Goal: Task Accomplishment & Management: Complete application form

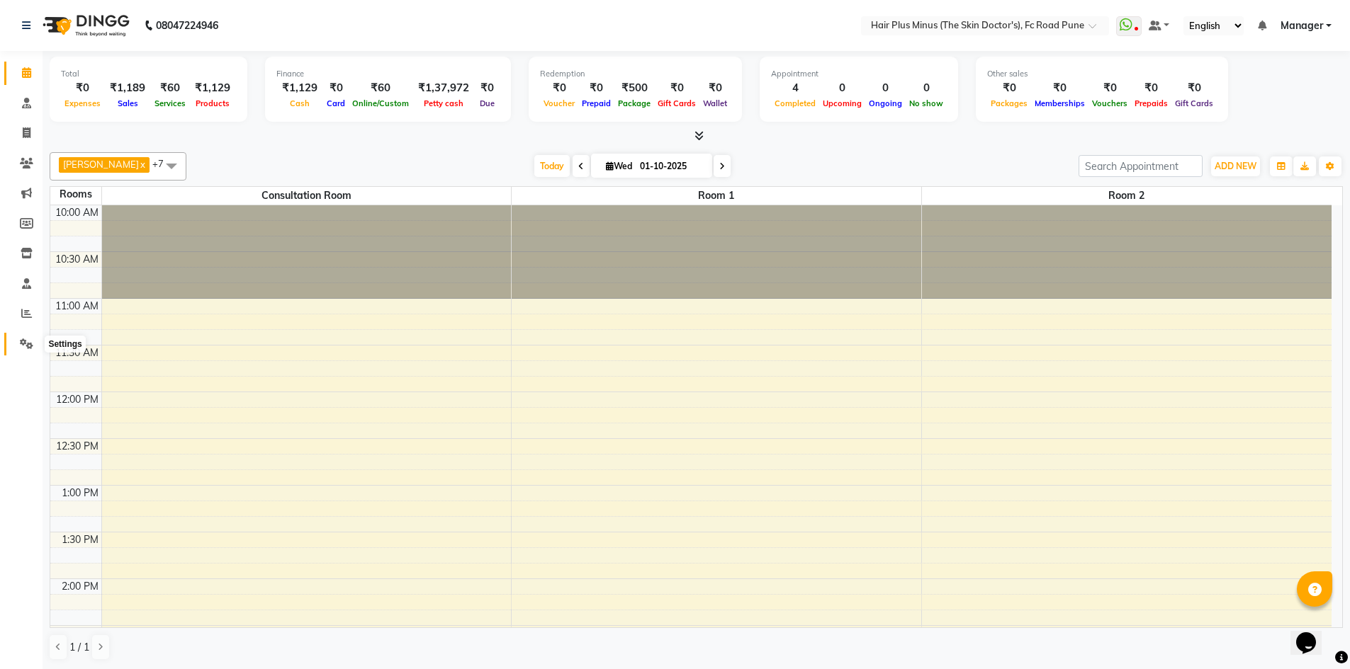
click at [28, 349] on span at bounding box center [26, 344] width 25 height 16
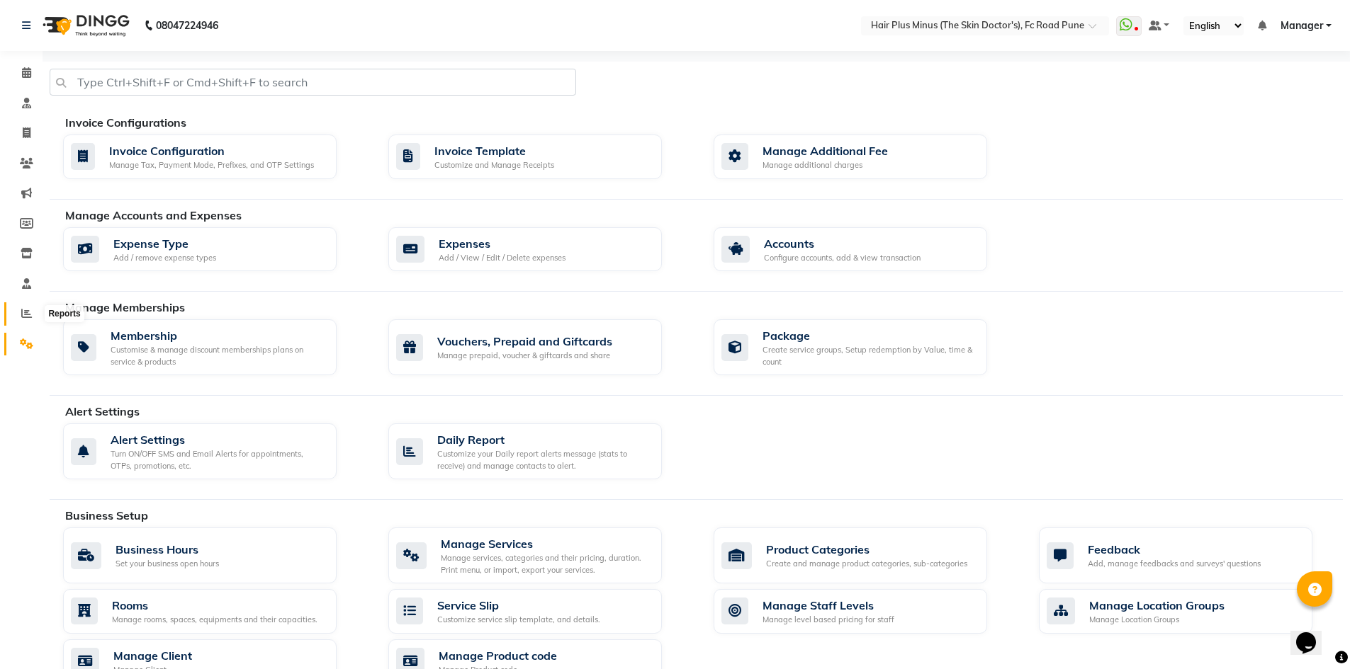
click at [26, 312] on icon at bounding box center [26, 313] width 11 height 11
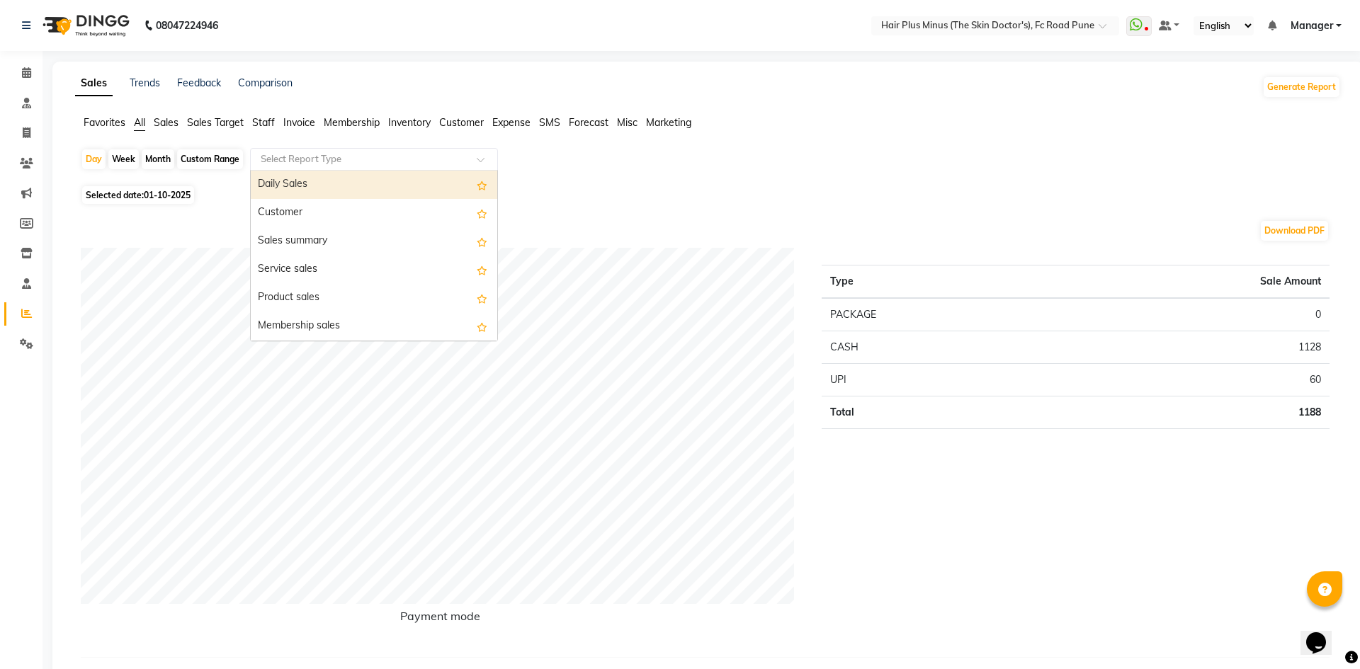
click at [451, 166] on input "text" at bounding box center [360, 159] width 204 height 14
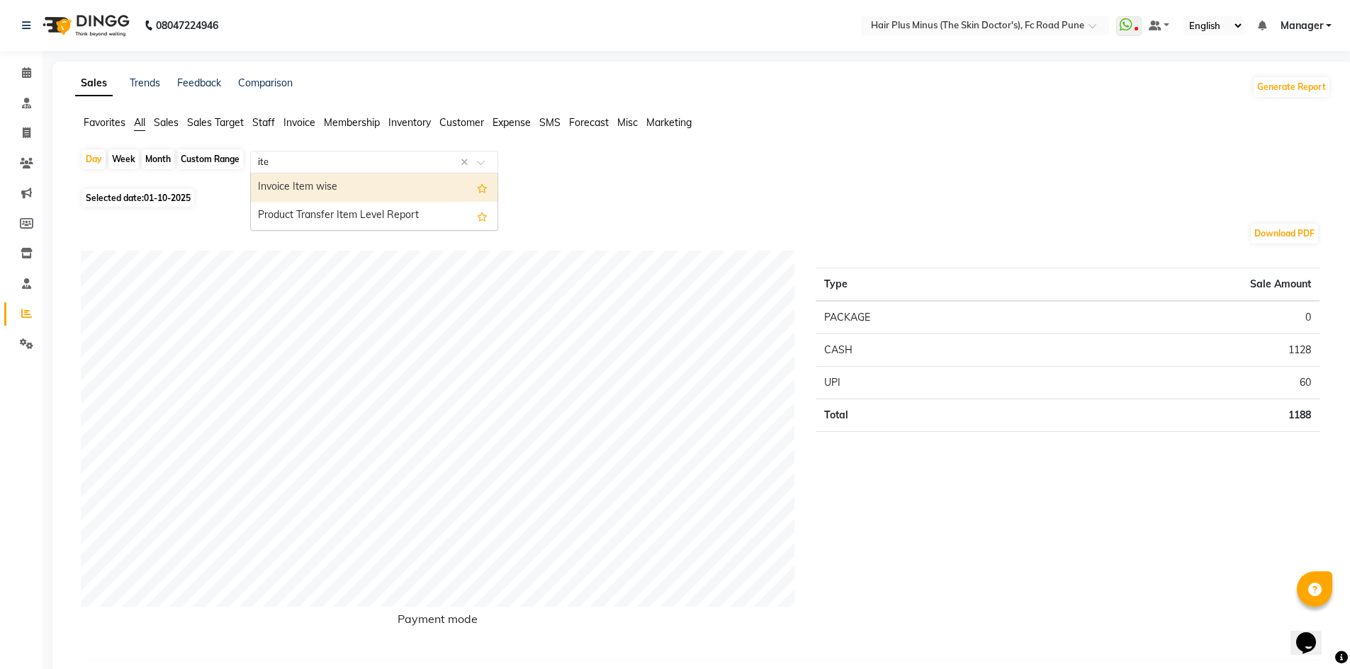
type input "item"
click at [428, 191] on div "Invoice Item wise" at bounding box center [374, 188] width 247 height 28
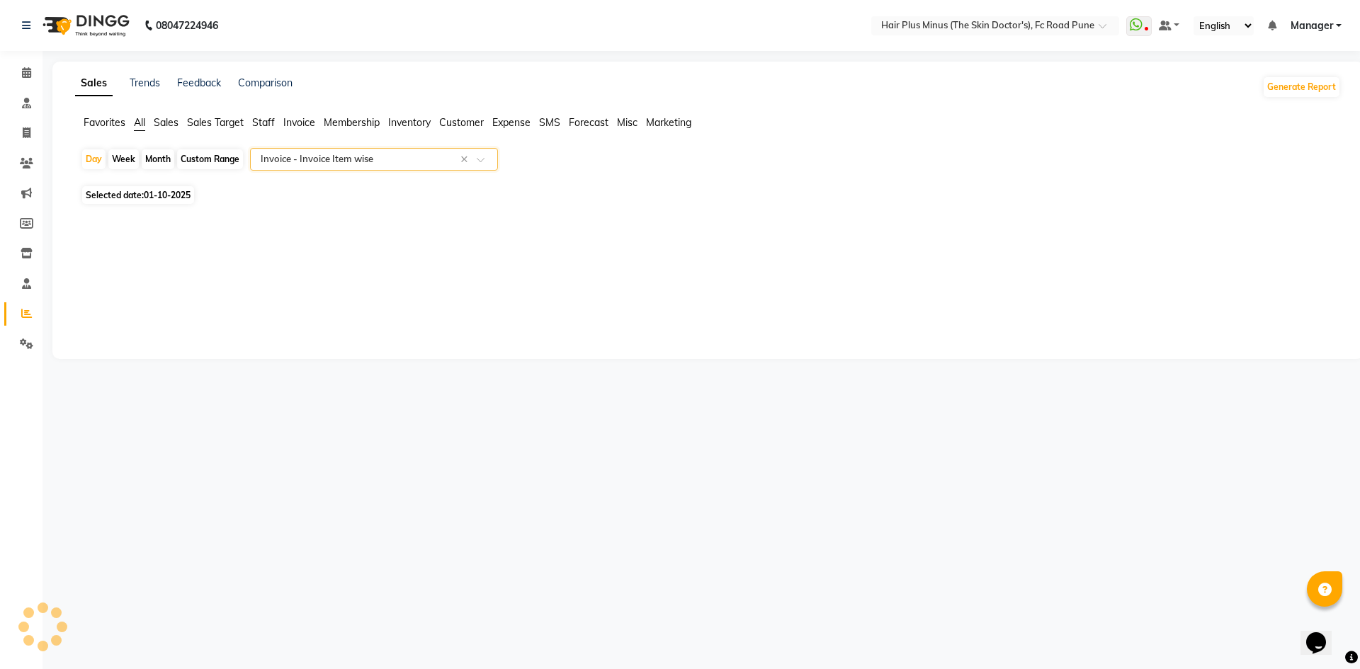
select select "full_report"
select select "csv"
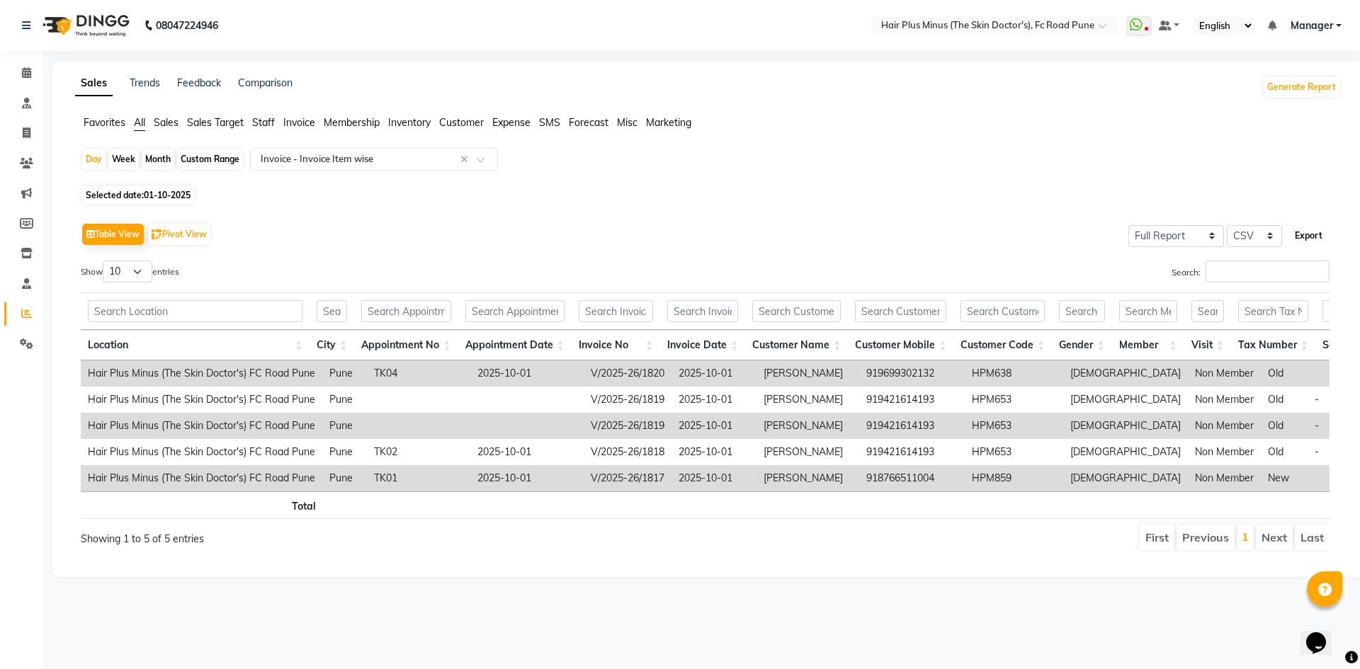
click at [1315, 232] on button "Export" at bounding box center [1308, 236] width 39 height 24
click at [1323, 237] on button "Export" at bounding box center [1308, 236] width 39 height 24
click at [26, 159] on icon at bounding box center [26, 163] width 13 height 11
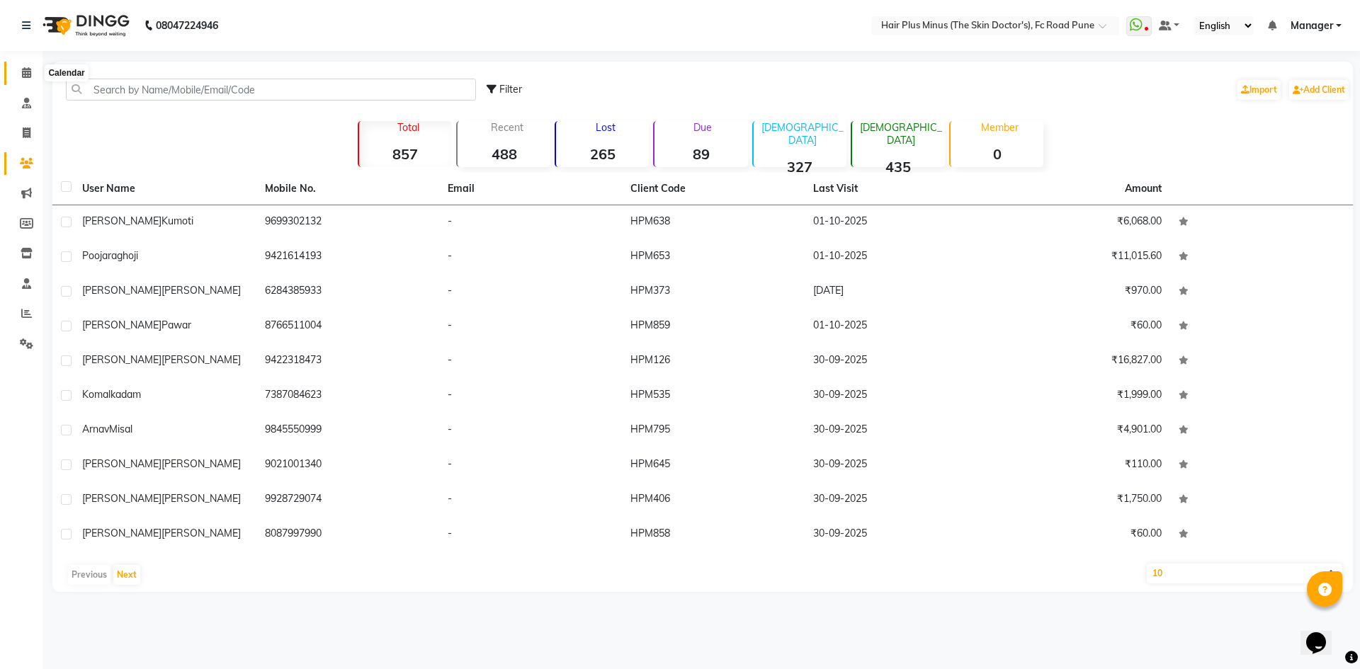
click at [23, 74] on icon at bounding box center [26, 72] width 9 height 11
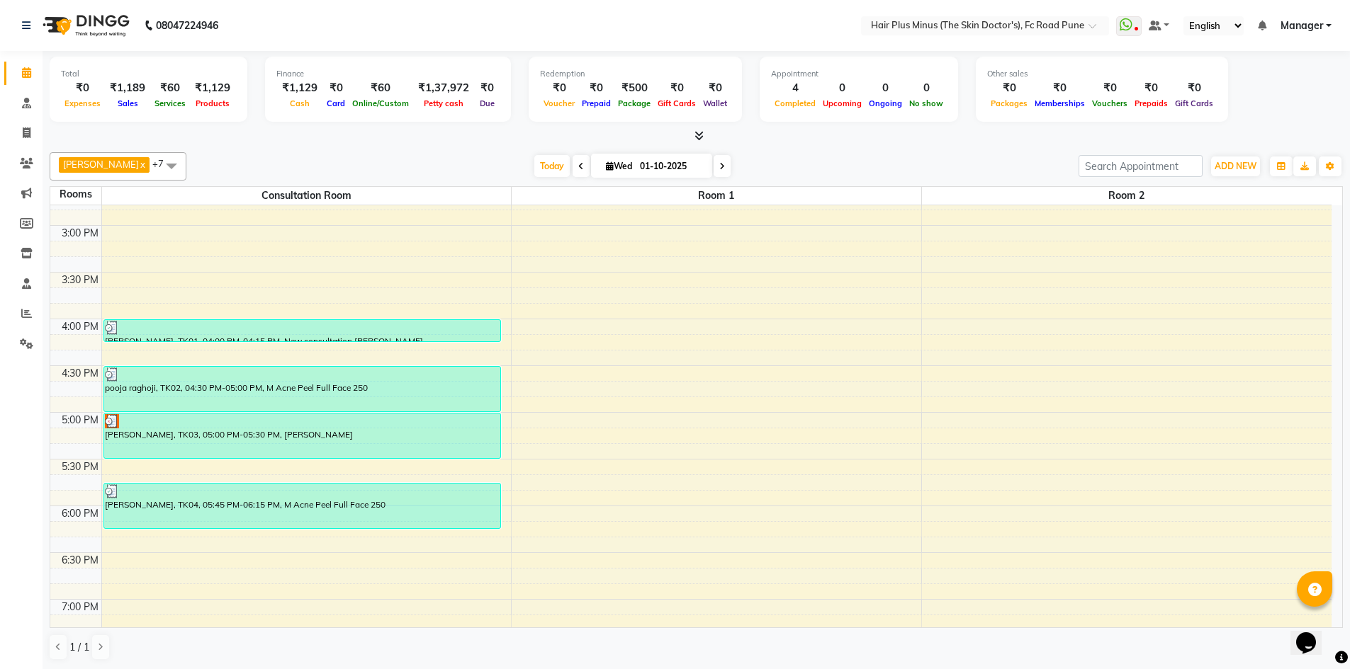
scroll to position [393, 0]
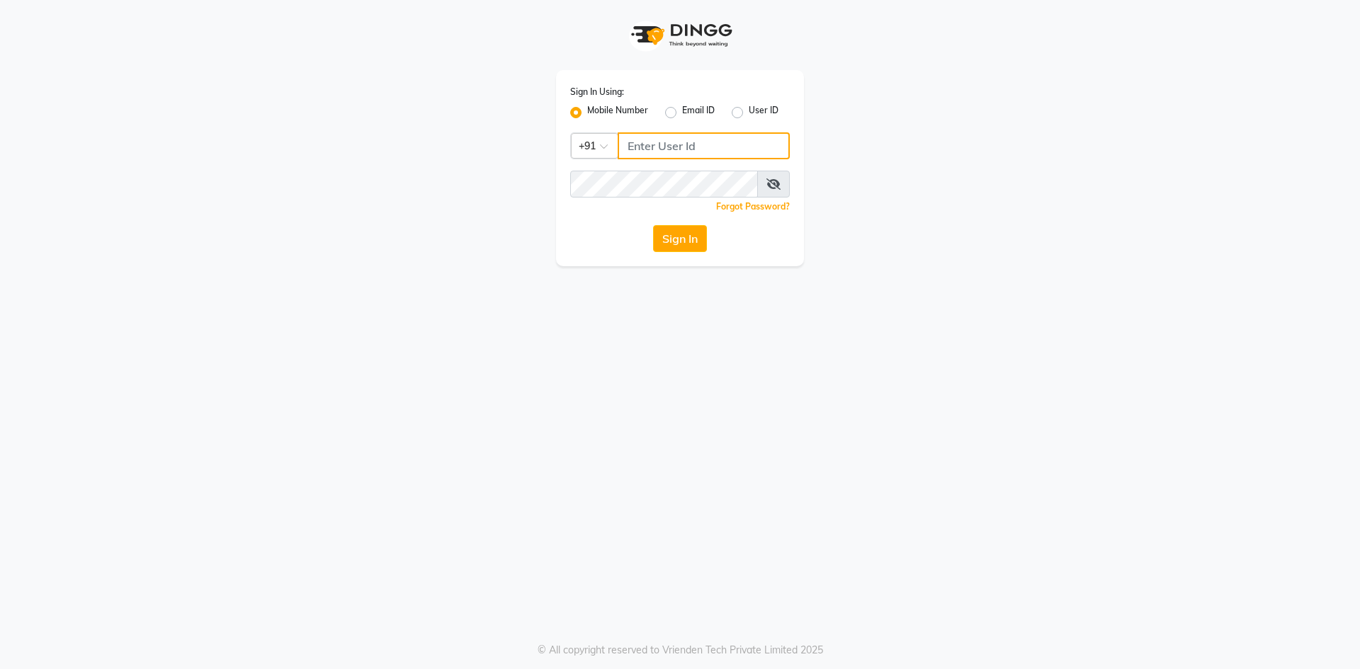
click at [679, 142] on input "Username" at bounding box center [704, 145] width 172 height 27
paste input "9823657766"
type input "9823657766"
click at [778, 181] on icon at bounding box center [774, 184] width 14 height 11
click at [666, 239] on button "Sign In" at bounding box center [680, 238] width 54 height 27
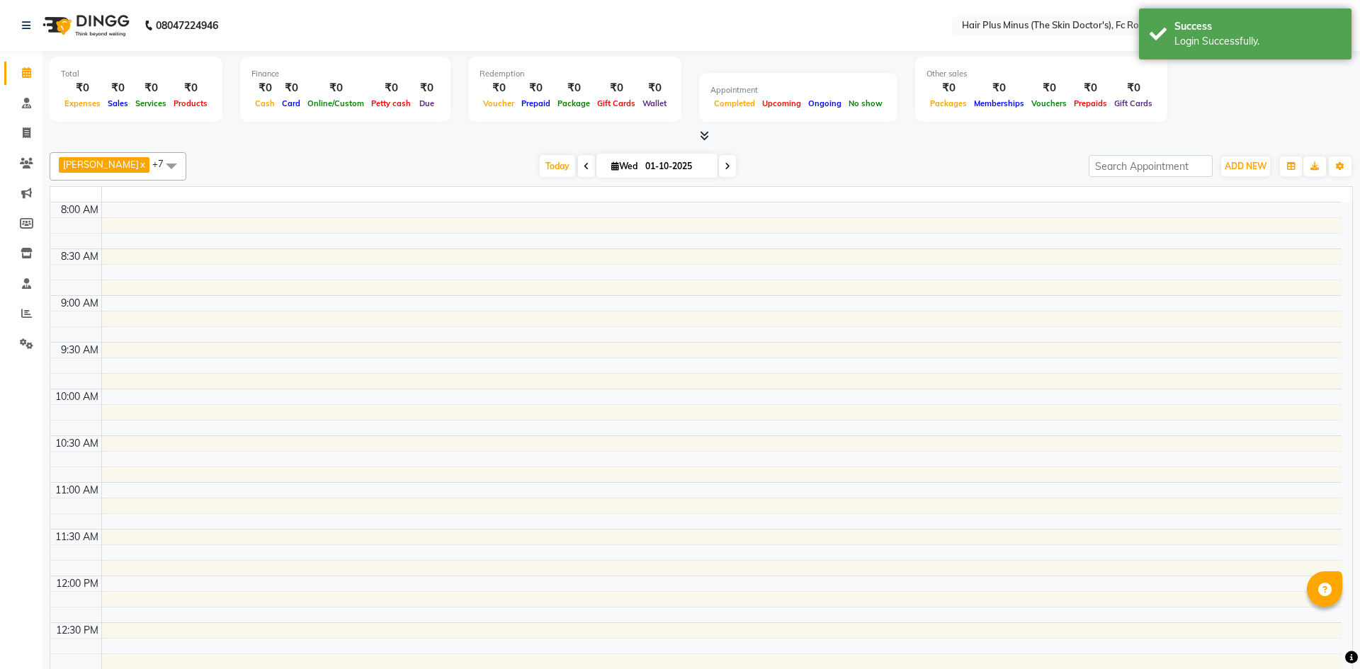
select select "en"
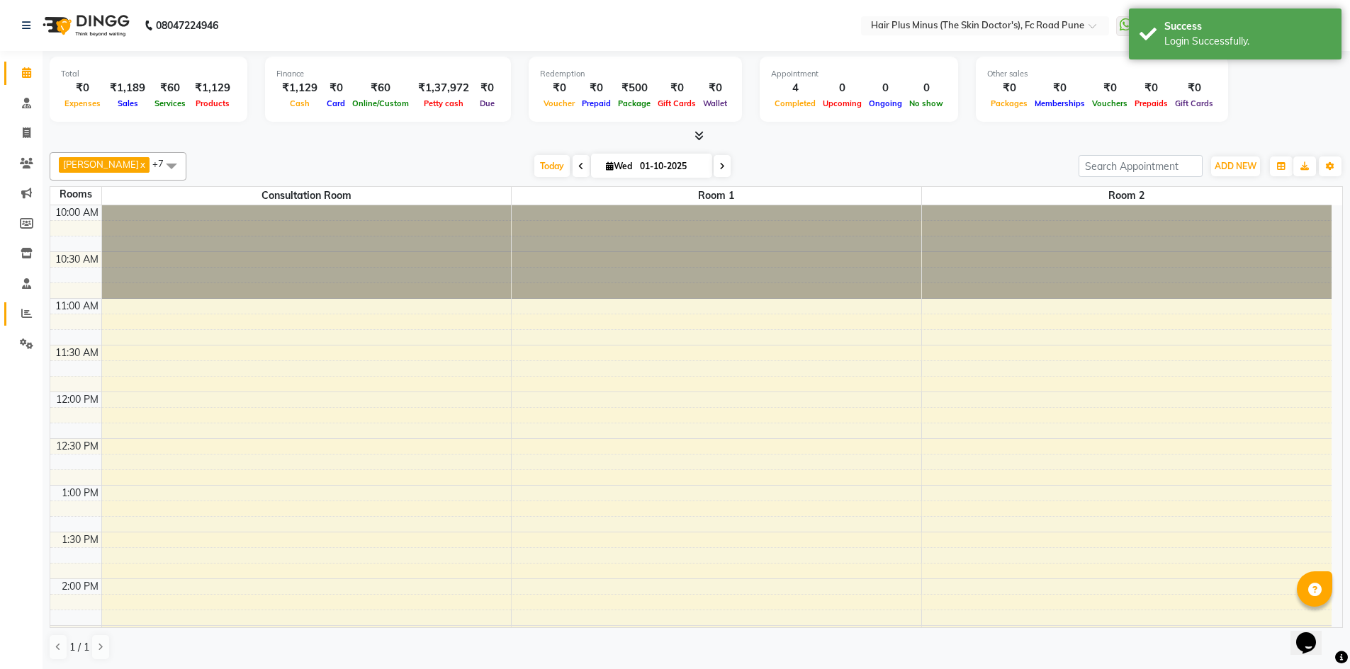
click at [21, 305] on link "Reports" at bounding box center [21, 313] width 34 height 23
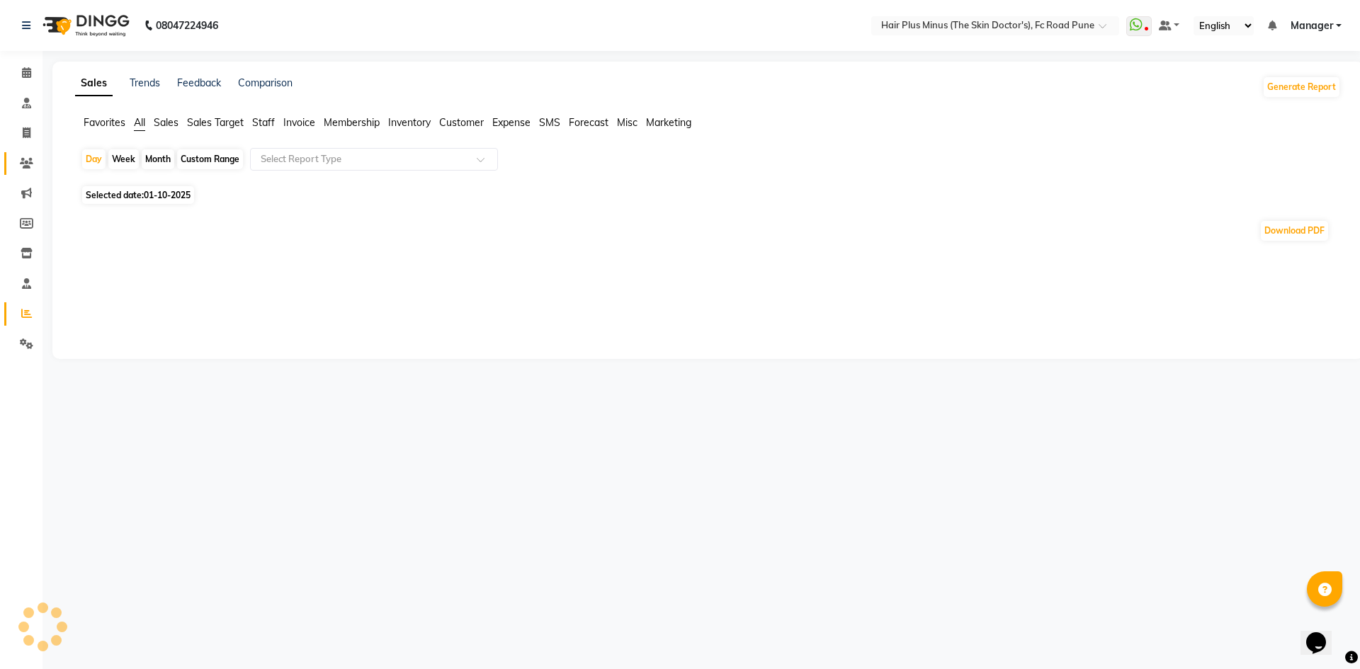
click at [21, 164] on icon at bounding box center [26, 163] width 13 height 11
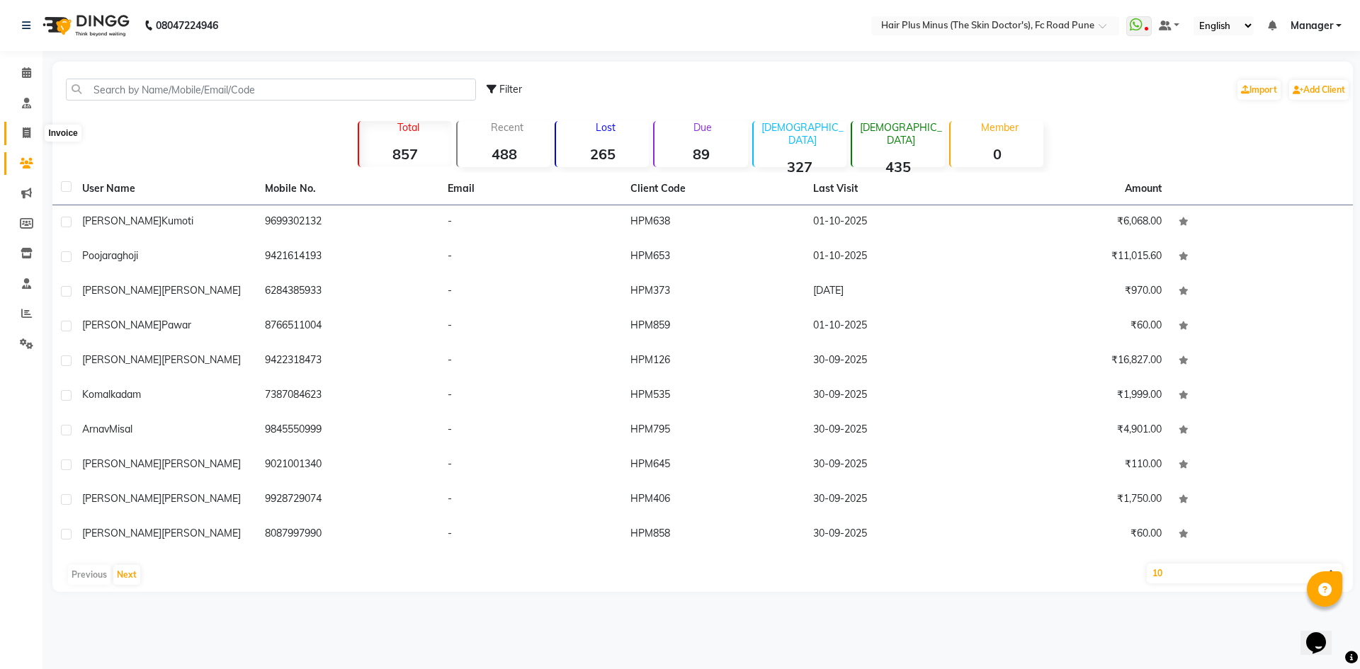
click at [26, 136] on icon at bounding box center [27, 133] width 8 height 11
select select "service"
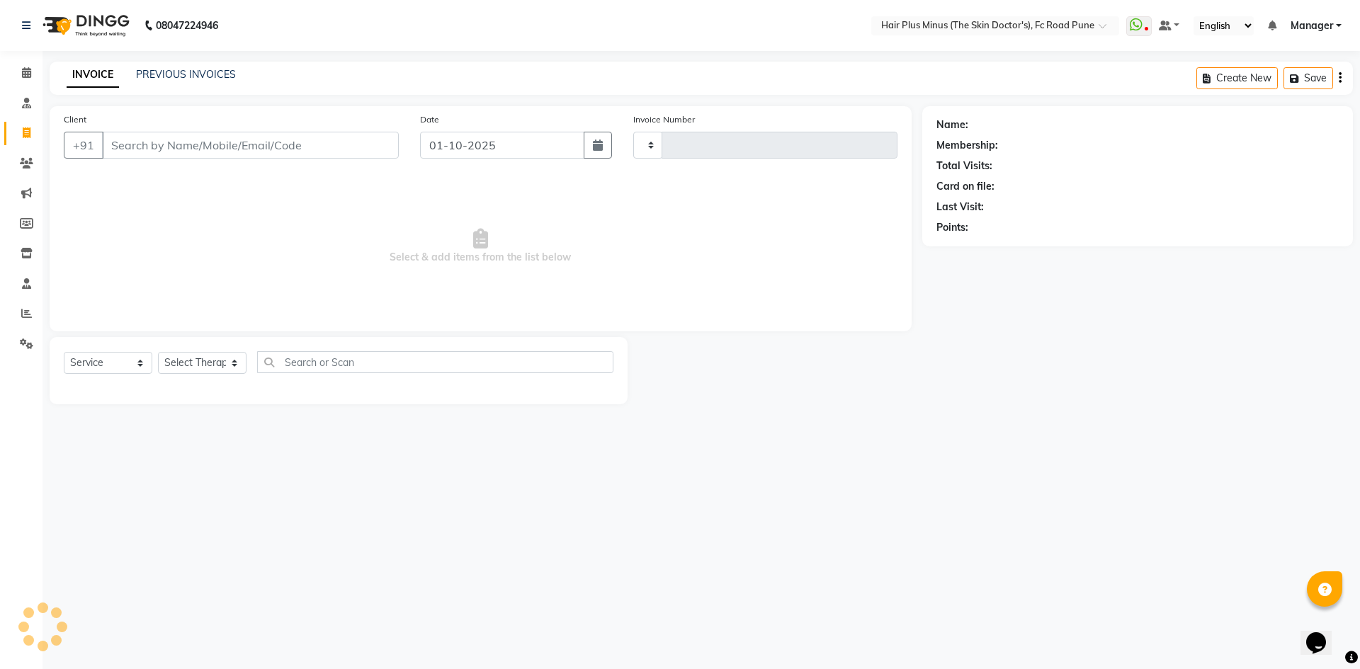
type input "1821"
select select "7911"
click at [158, 143] on input "Client" at bounding box center [250, 145] width 297 height 27
click at [30, 169] on span at bounding box center [26, 164] width 25 height 16
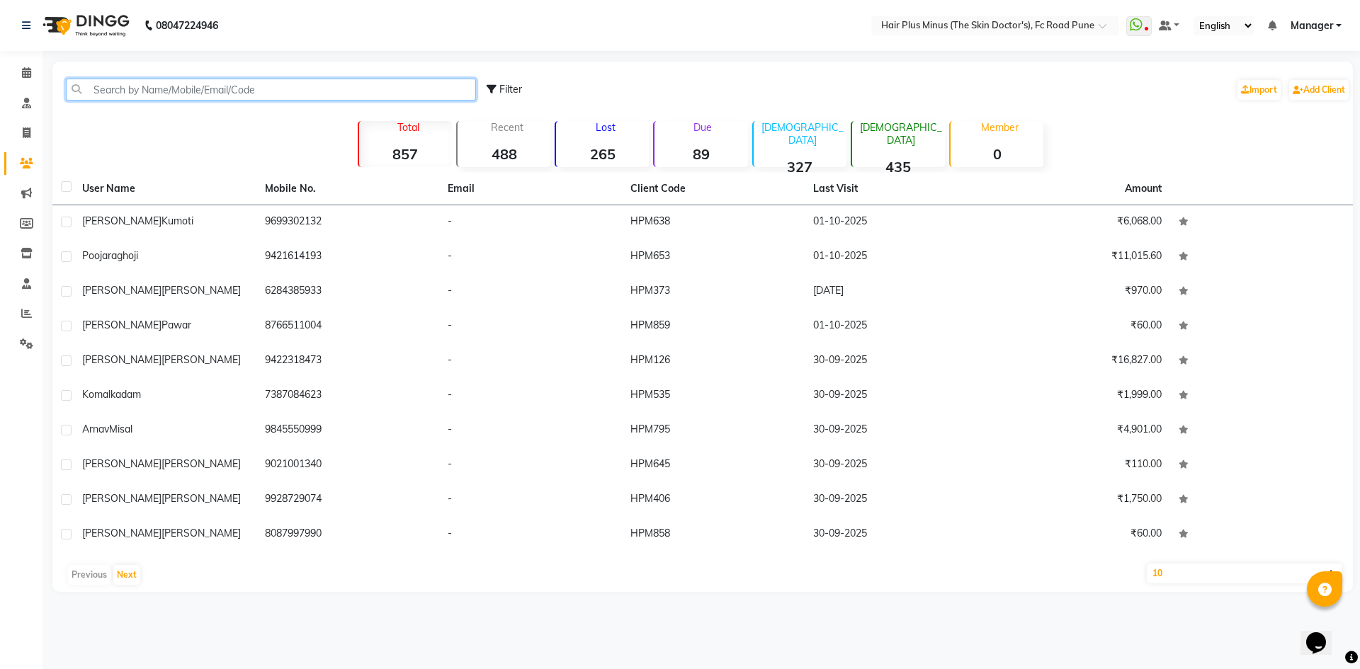
click at [144, 88] on input "text" at bounding box center [271, 90] width 410 height 22
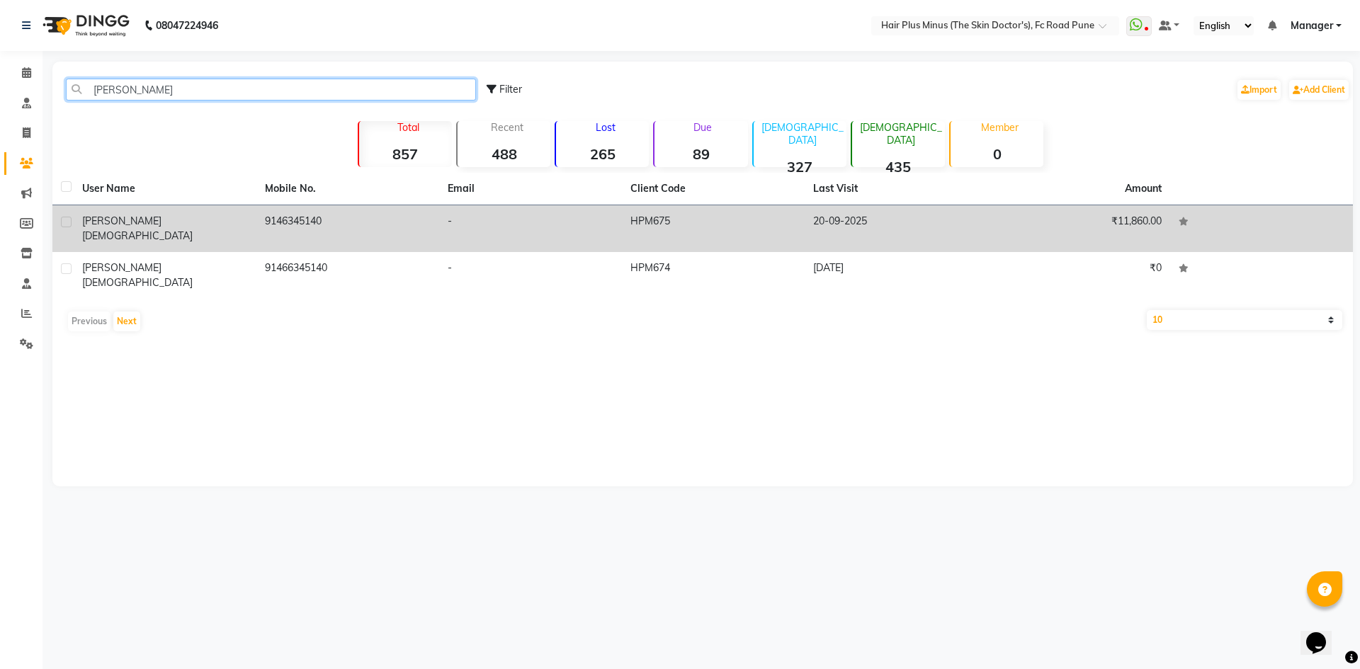
type input "hinali"
click at [112, 230] on span "Shivdas" at bounding box center [137, 236] width 111 height 13
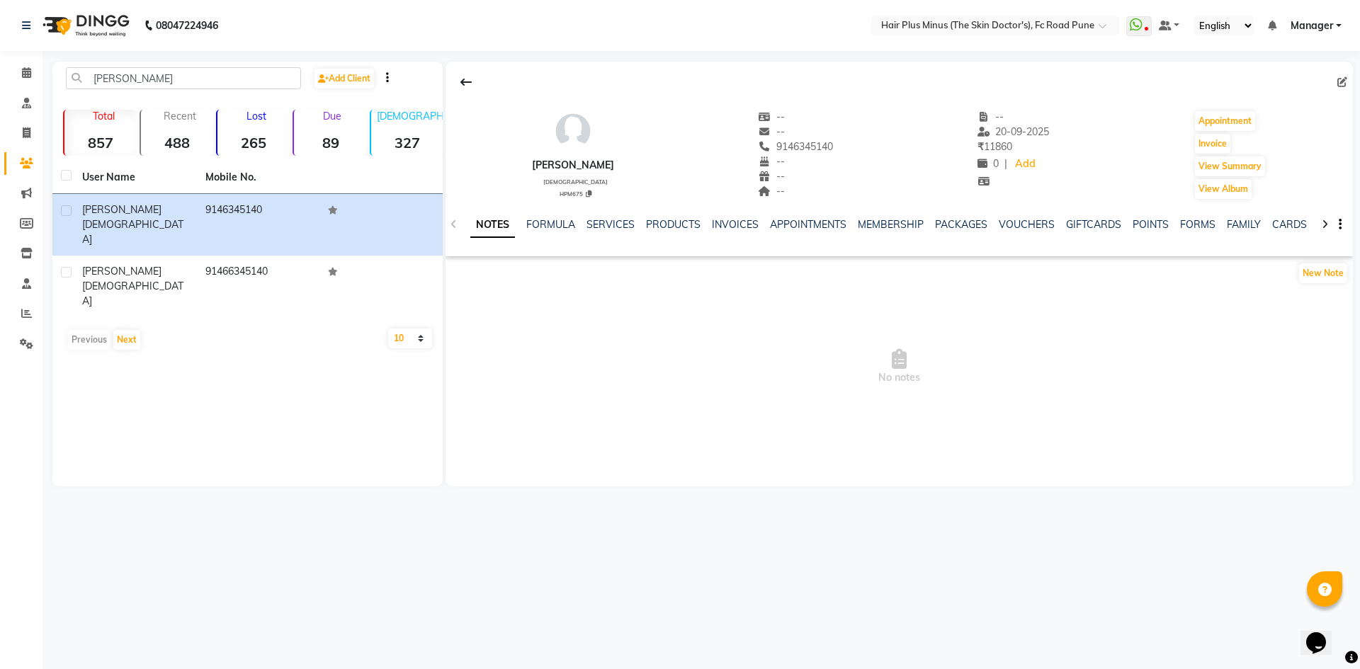
click at [725, 231] on div "INVOICES" at bounding box center [735, 224] width 47 height 15
click at [725, 219] on link "INVOICES" at bounding box center [735, 224] width 47 height 13
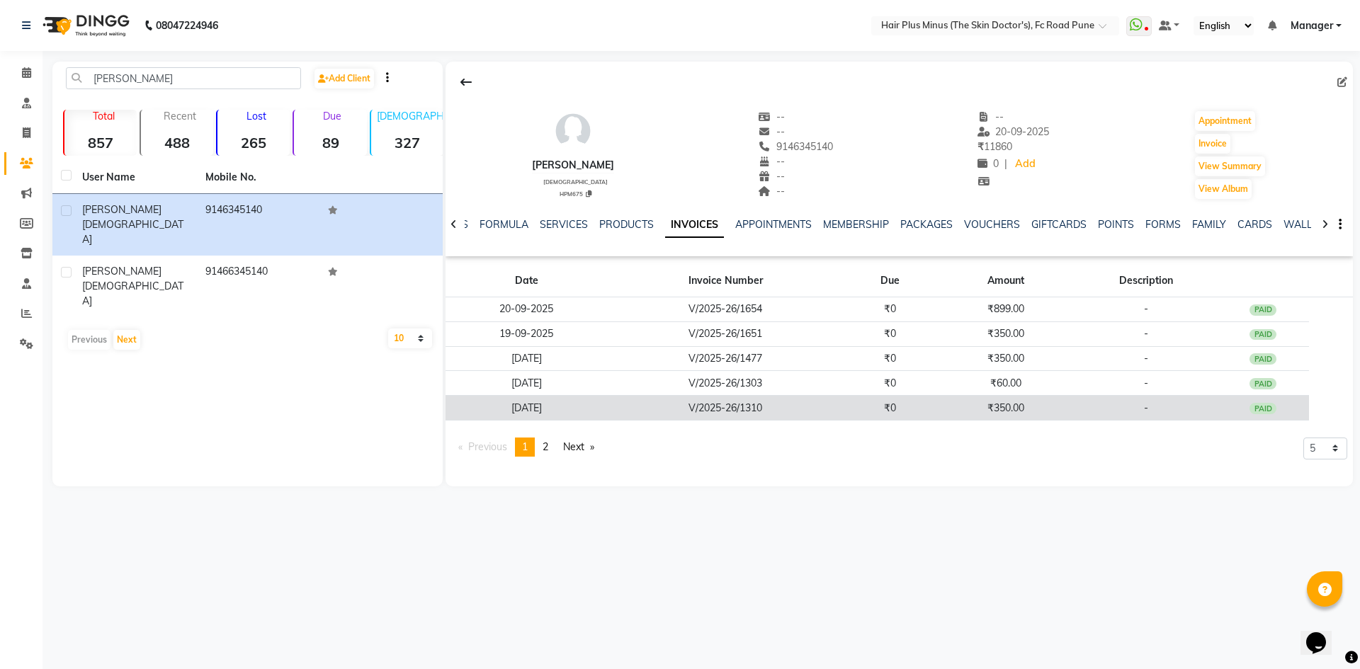
click at [1006, 399] on td "₹350.00" at bounding box center [1006, 408] width 139 height 25
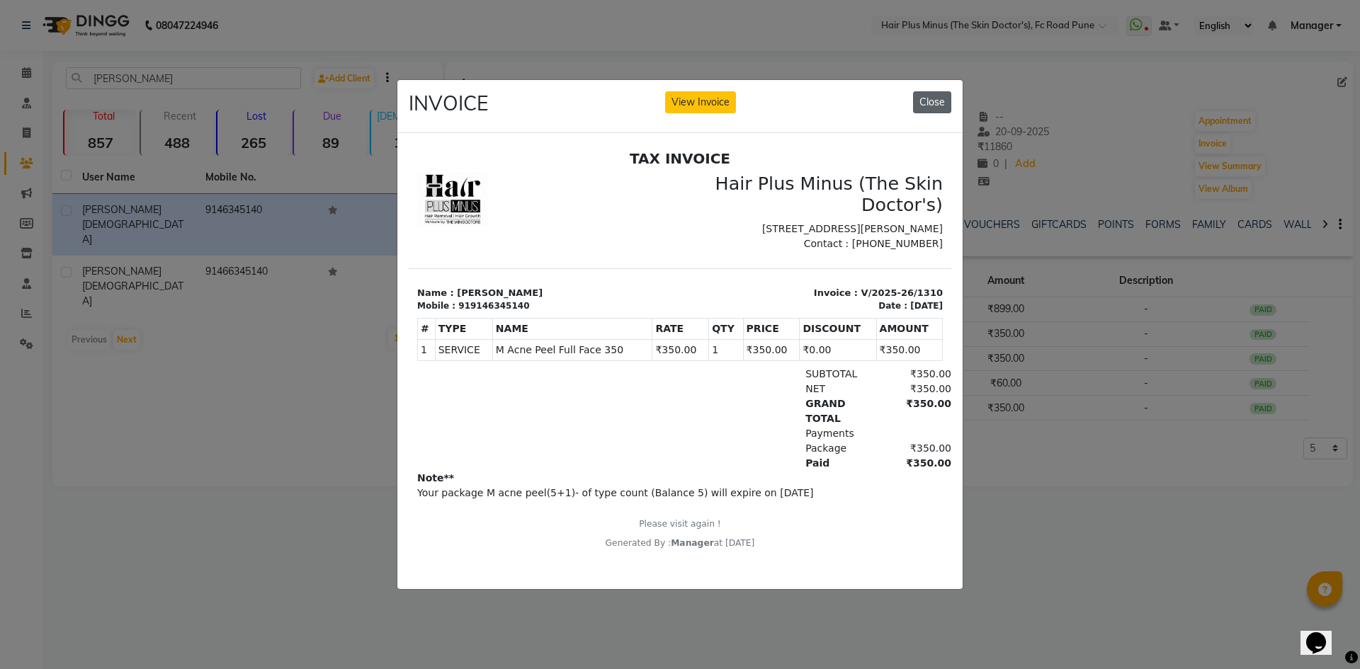
click at [934, 97] on button "Close" at bounding box center [932, 102] width 38 height 22
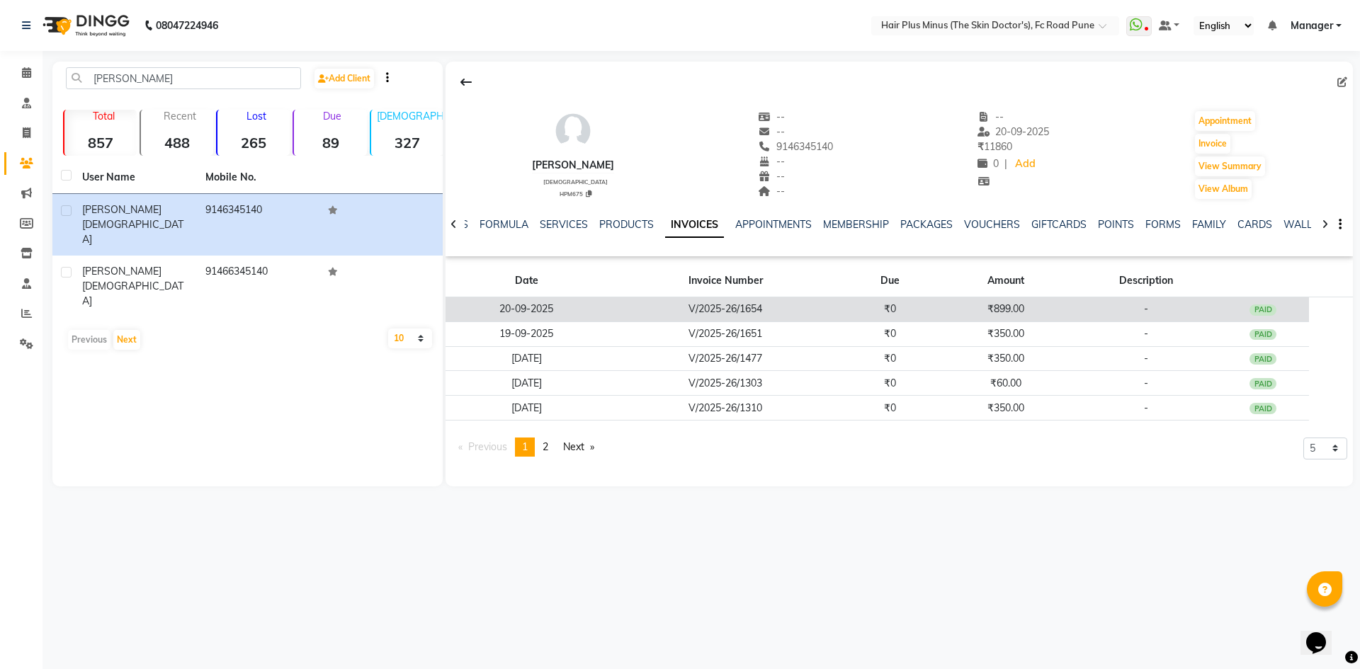
click at [1011, 305] on td "₹899.00" at bounding box center [1006, 310] width 139 height 25
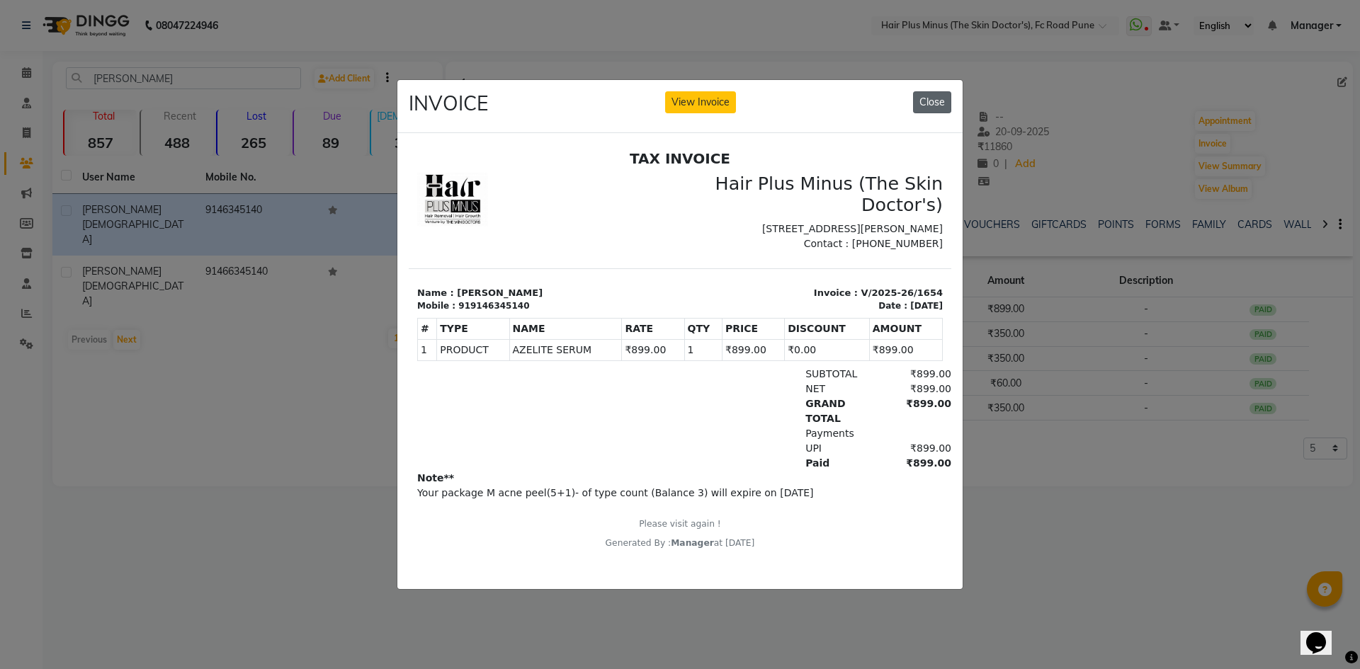
click at [920, 95] on button "Close" at bounding box center [932, 102] width 38 height 22
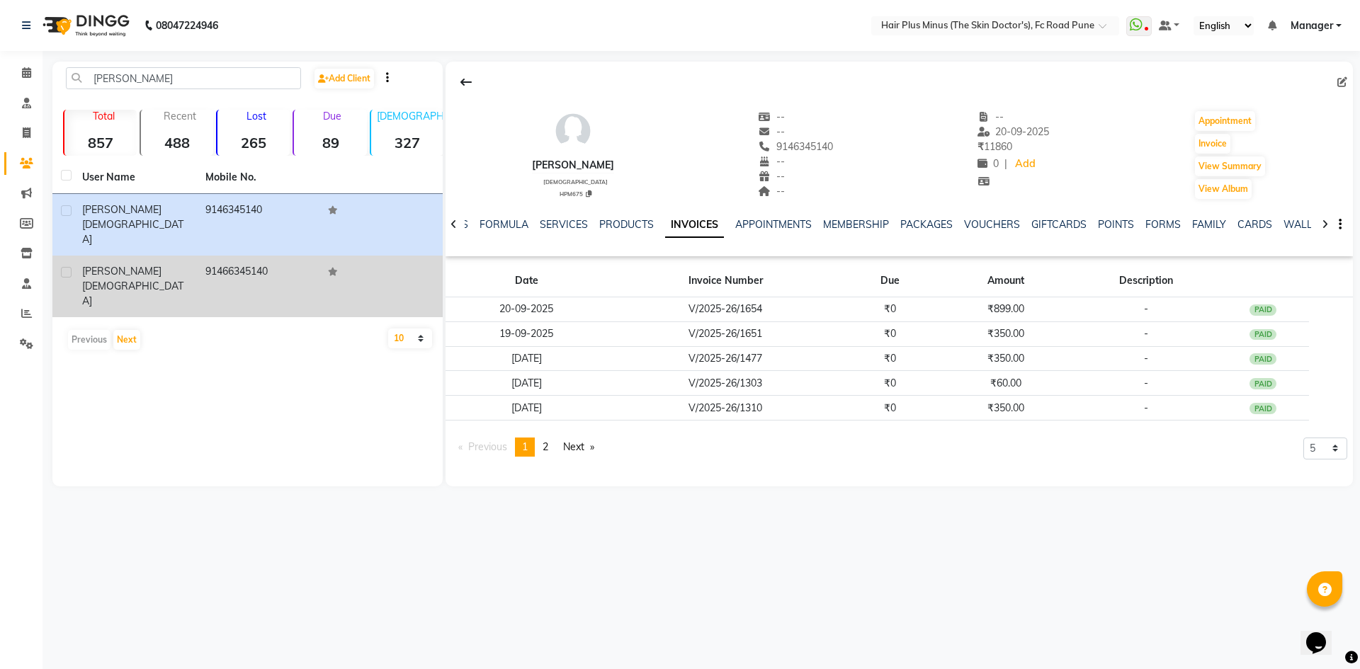
click at [124, 280] on span "shivdas" at bounding box center [132, 294] width 101 height 28
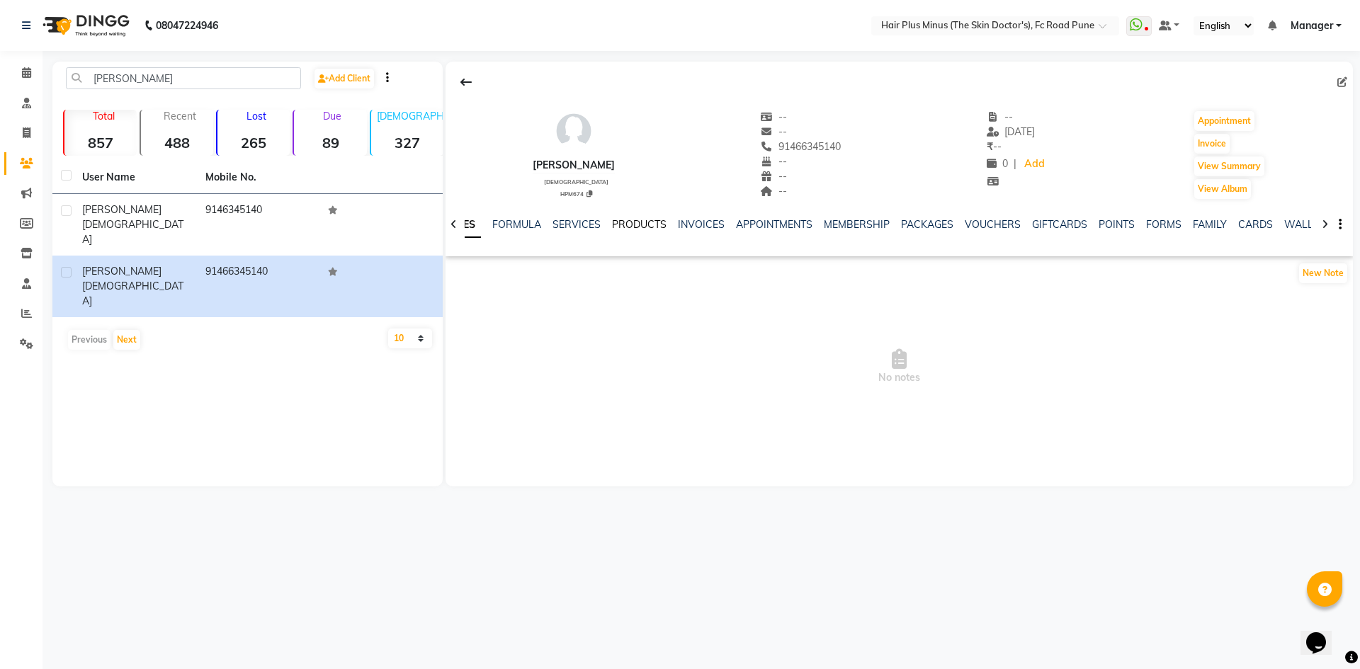
click at [643, 225] on link "PRODUCTS" at bounding box center [639, 224] width 55 height 13
click at [712, 225] on link "INVOICES" at bounding box center [712, 224] width 47 height 13
click at [25, 74] on icon at bounding box center [26, 72] width 9 height 11
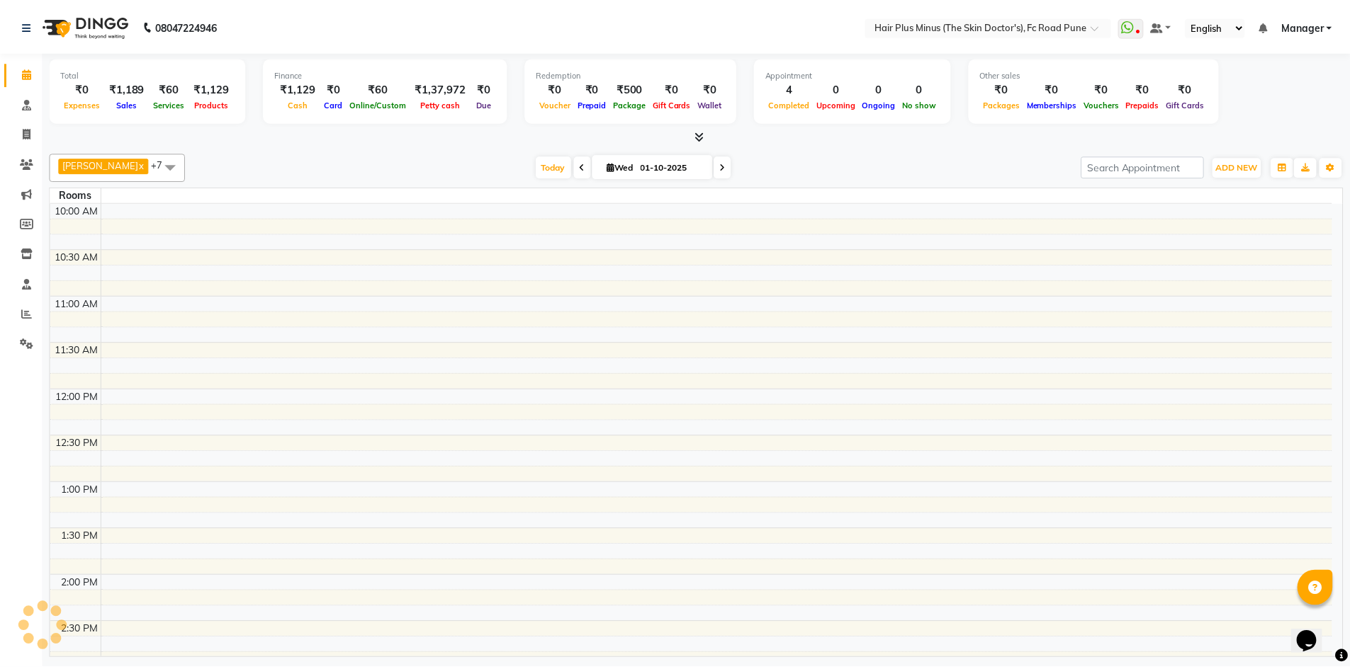
scroll to position [579, 0]
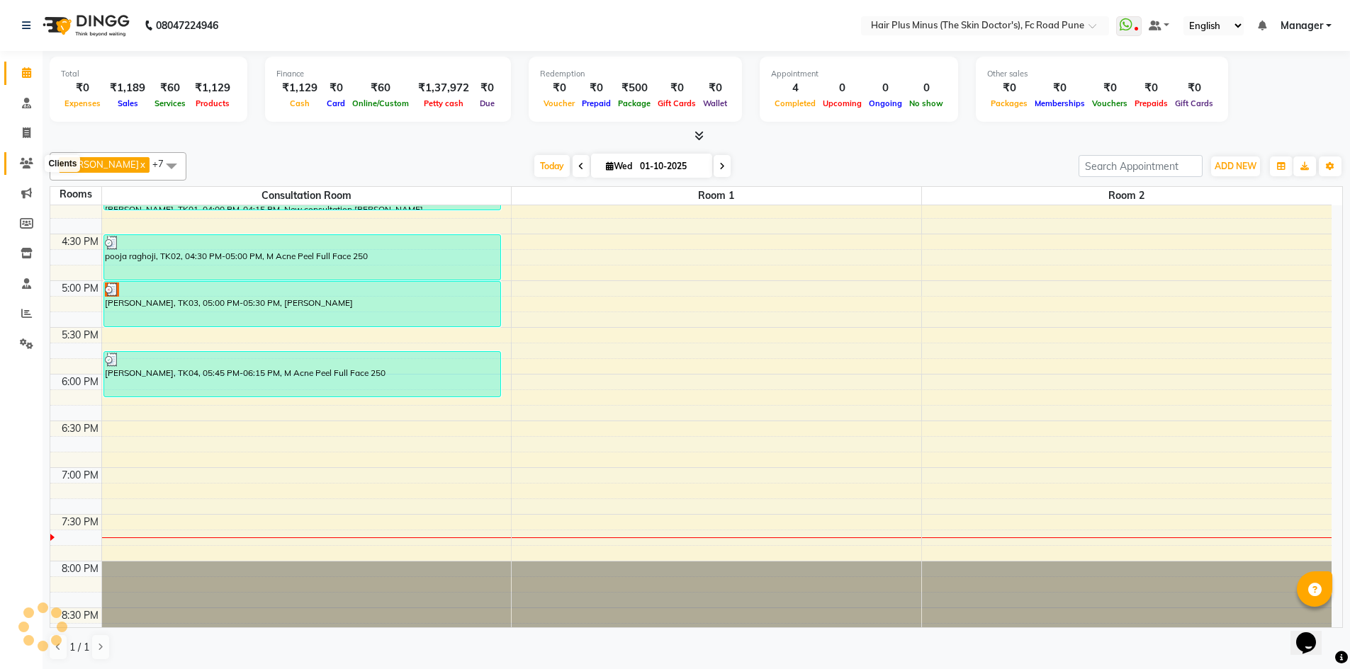
click at [24, 164] on icon at bounding box center [26, 163] width 13 height 11
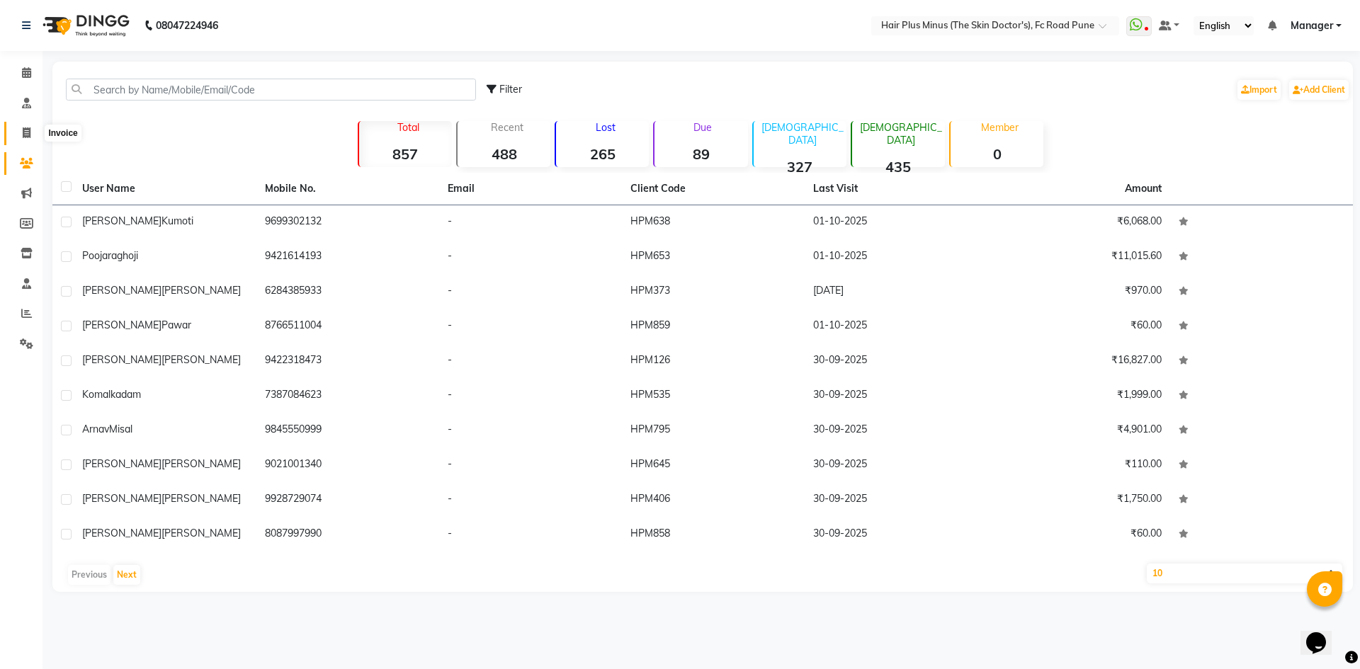
click at [19, 133] on span at bounding box center [26, 133] width 25 height 16
select select "7911"
select select "service"
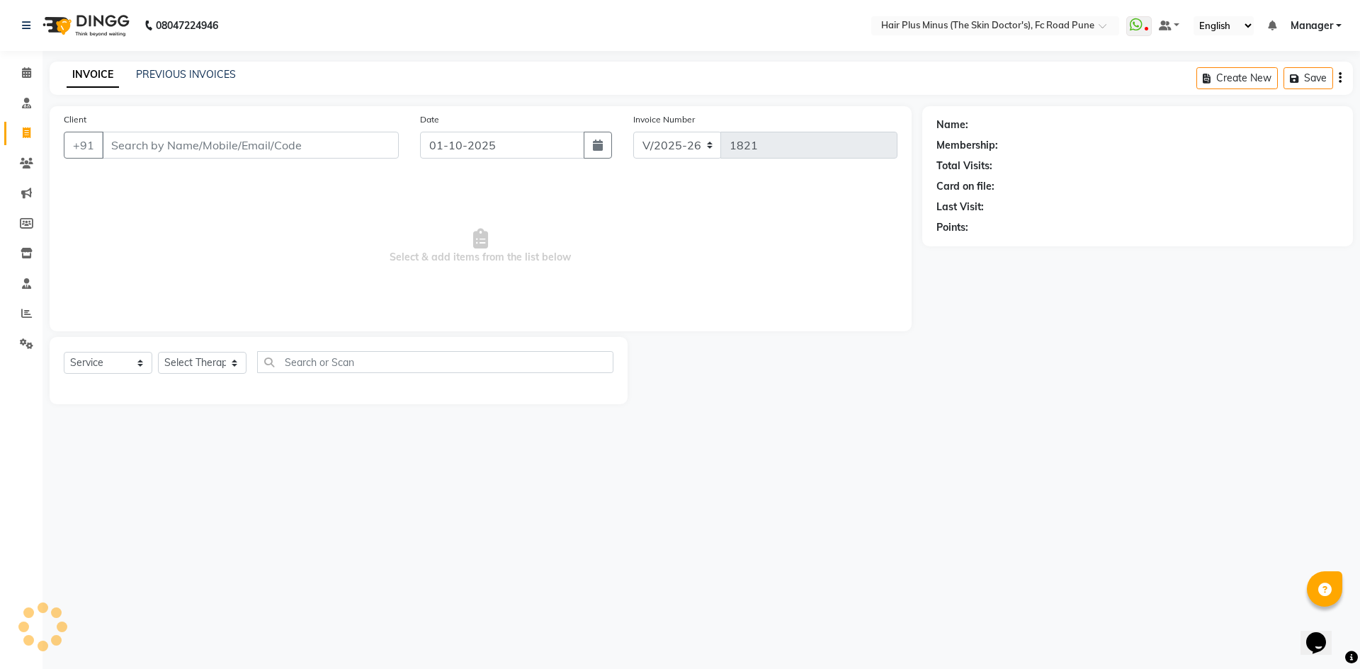
click at [149, 154] on input "Client" at bounding box center [250, 145] width 297 height 27
click at [150, 146] on input "Client" at bounding box center [250, 145] width 297 height 27
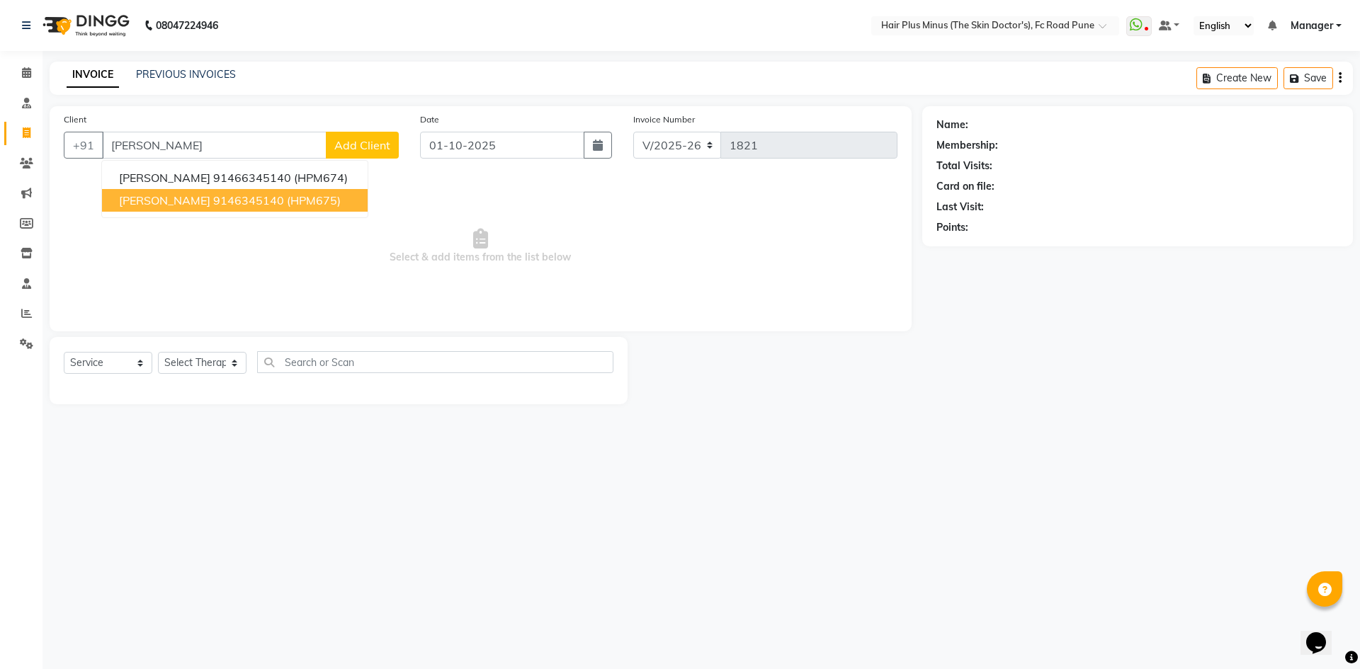
click at [193, 197] on span "Hinali Shivdas" at bounding box center [164, 200] width 91 height 14
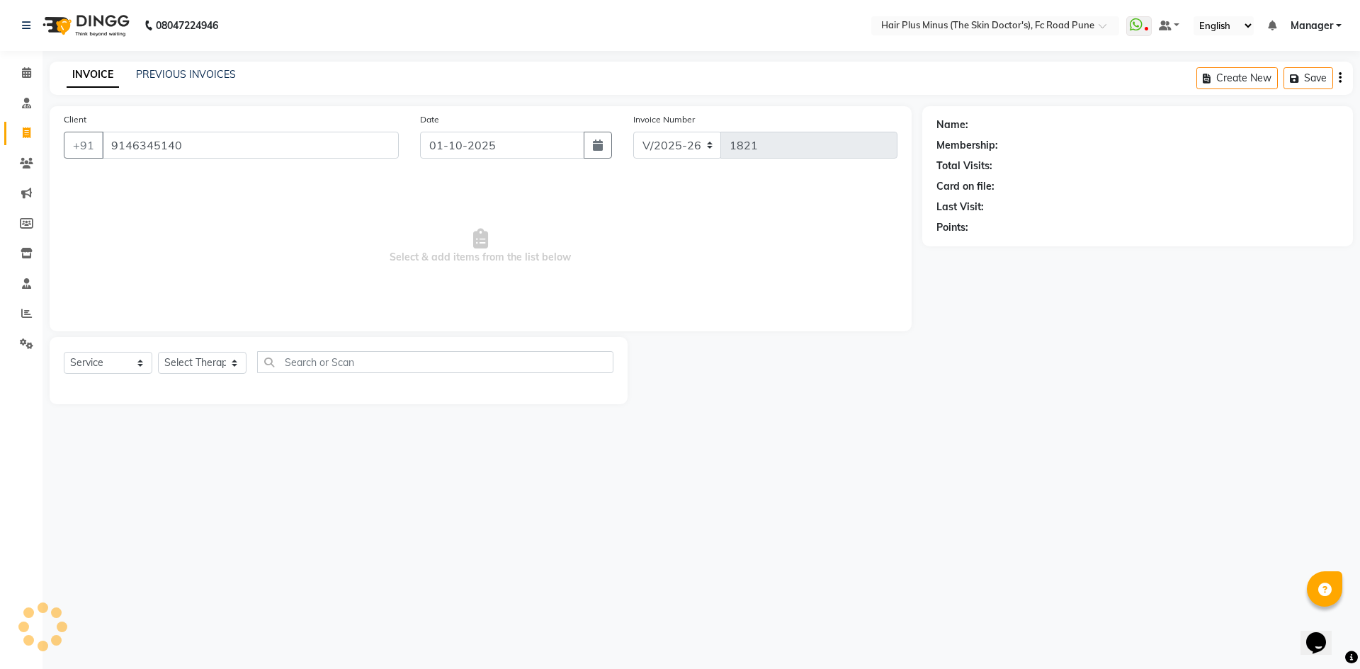
type input "9146345140"
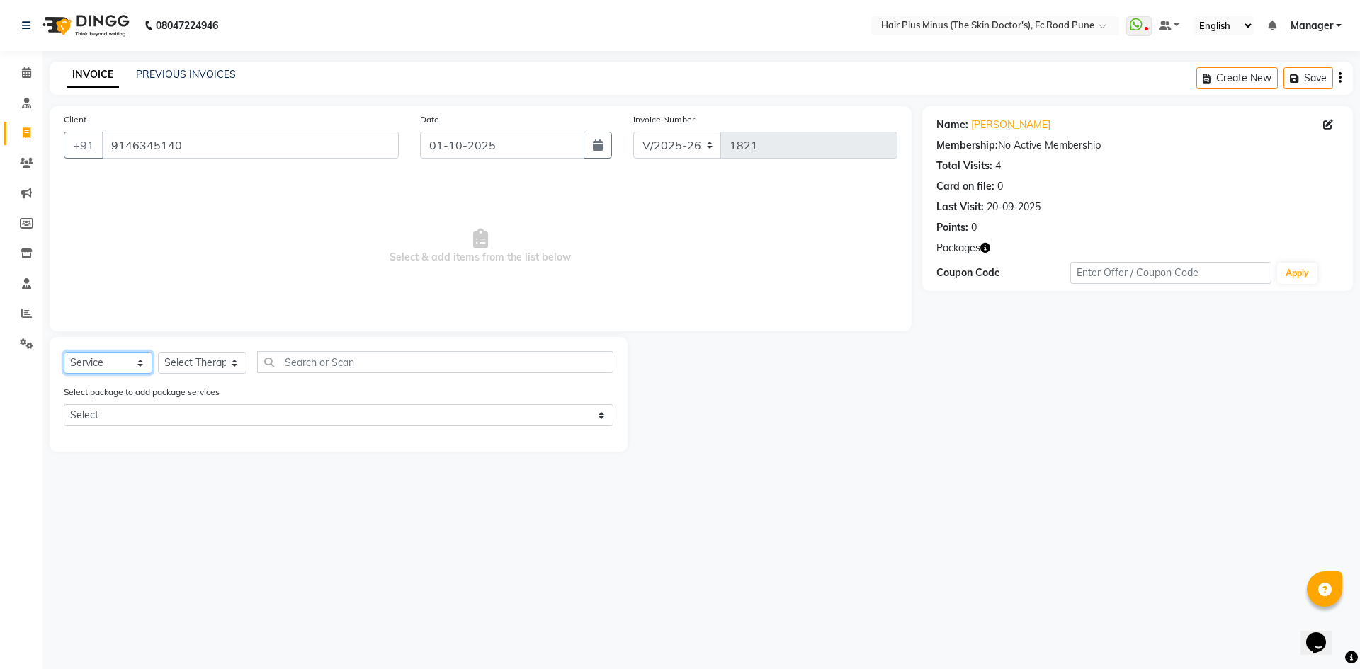
click at [139, 361] on select "Select Service Product Membership Package Voucher Prepaid Gift Card" at bounding box center [108, 363] width 89 height 22
select select "product"
click at [64, 352] on select "Select Service Product Membership Package Voucher Prepaid Gift Card" at bounding box center [108, 363] width 89 height 22
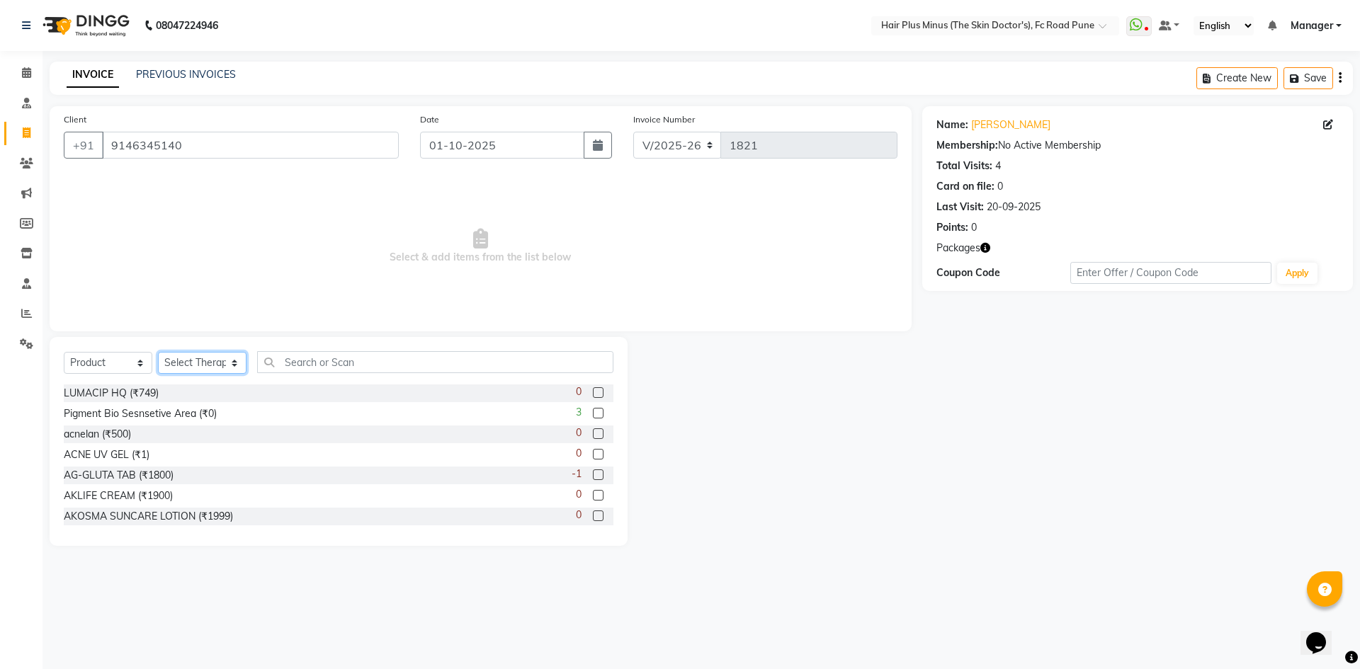
drag, startPoint x: 230, startPoint y: 363, endPoint x: 227, endPoint y: 370, distance: 8.3
click at [230, 363] on select "Select Therapist Admin Dingg Dr Amit Pal Dr. Anupama Dr. Drashti Devani Dr Pooj…" at bounding box center [202, 363] width 89 height 22
select select "90758"
click at [158, 352] on select "Select Therapist Admin Dingg Dr Amit Pal Dr. Anupama Dr. Drashti Devani Dr Pooj…" at bounding box center [202, 363] width 89 height 22
click at [310, 357] on input "text" at bounding box center [435, 362] width 356 height 22
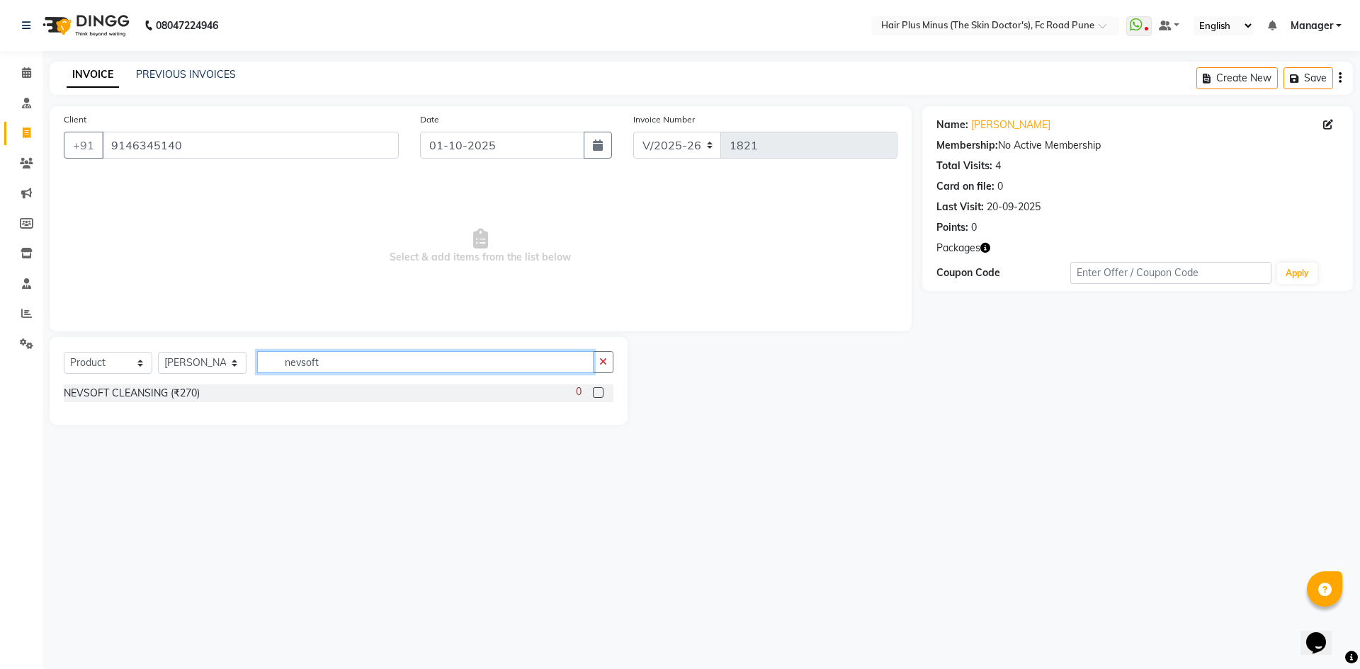
type input "nevsoft"
click at [601, 390] on label at bounding box center [598, 393] width 11 height 11
click at [601, 390] on input "checkbox" at bounding box center [597, 393] width 9 height 9
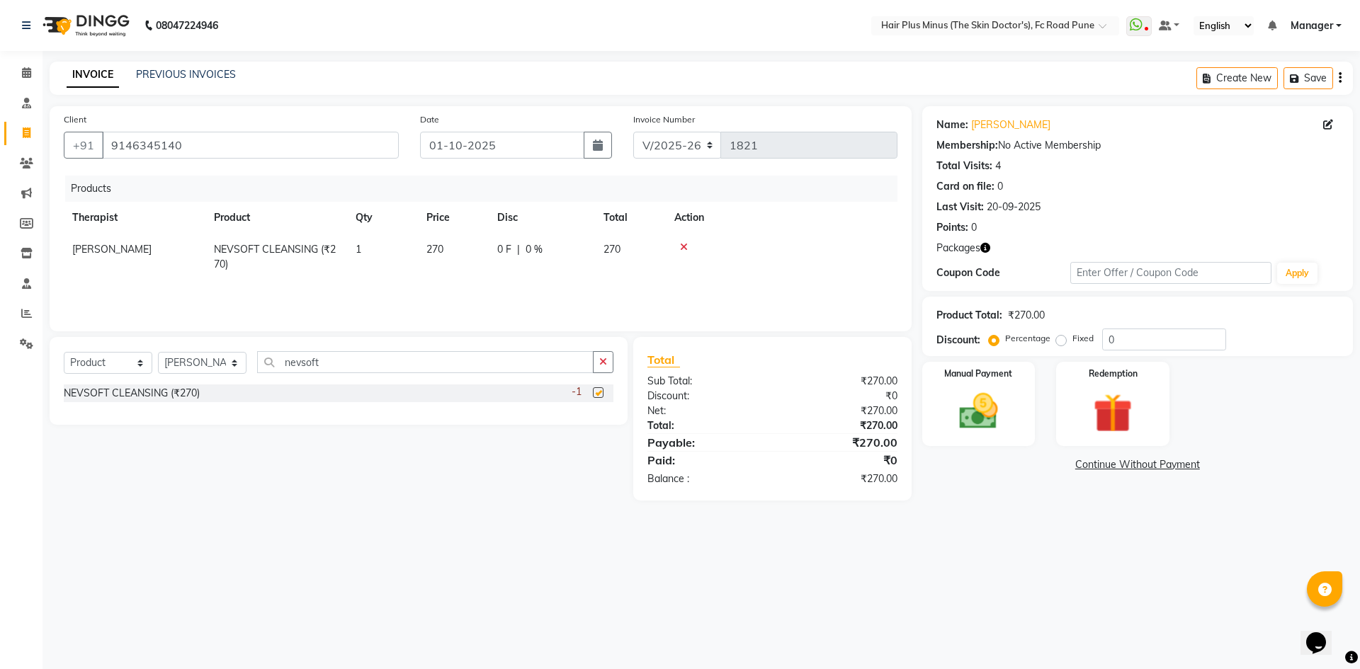
checkbox input "false"
drag, startPoint x: 368, startPoint y: 366, endPoint x: 278, endPoint y: 368, distance: 90.7
click at [278, 368] on input "nevsoft" at bounding box center [425, 362] width 336 height 22
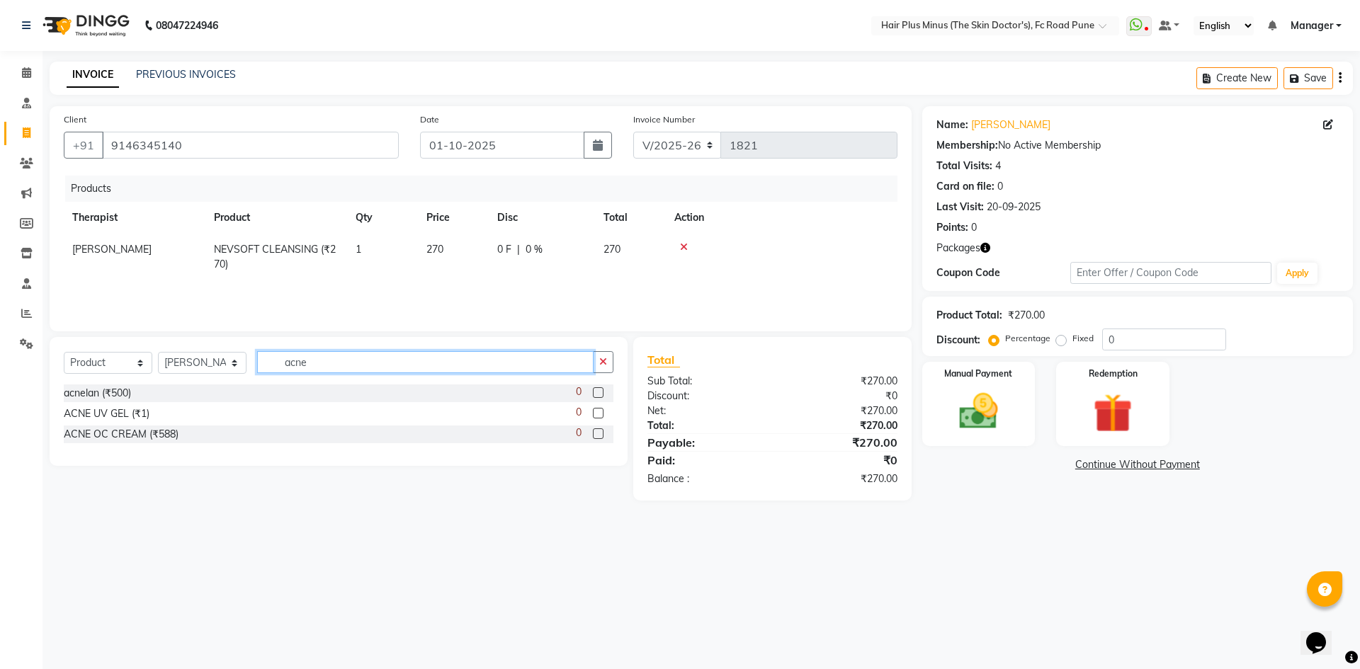
type input "acne"
click at [598, 412] on label at bounding box center [598, 413] width 11 height 11
click at [598, 412] on input "checkbox" at bounding box center [597, 413] width 9 height 9
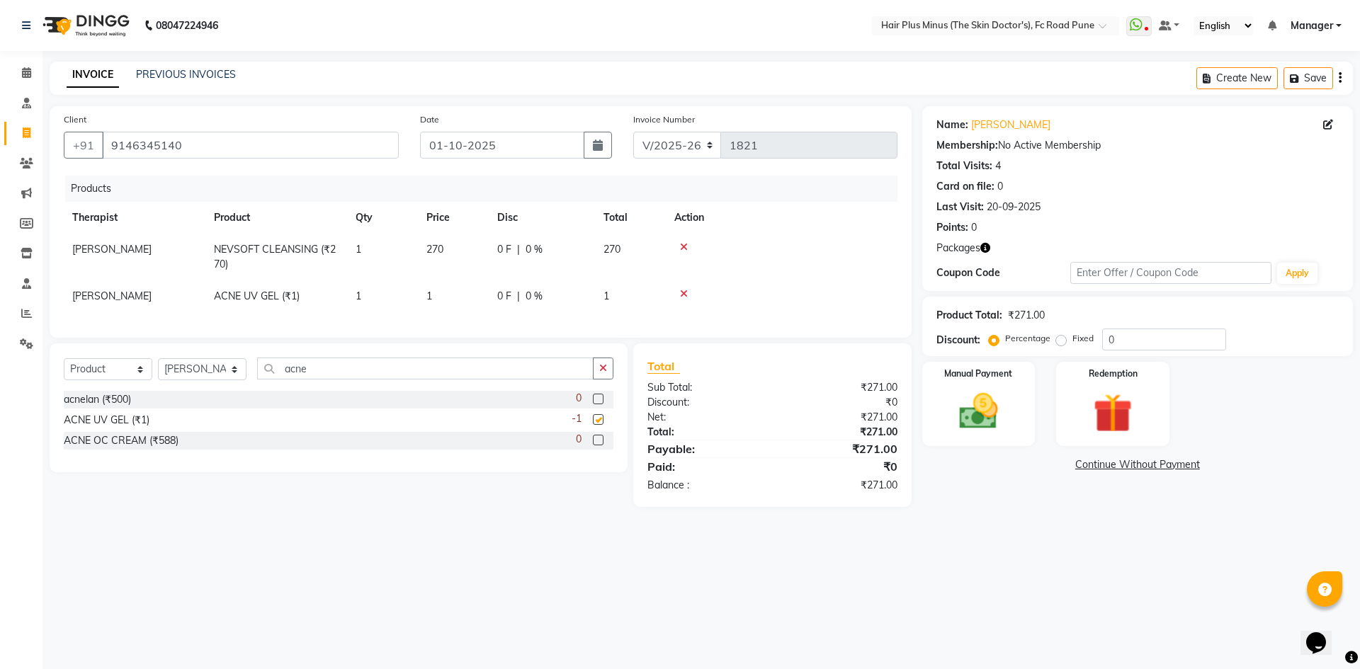
checkbox input "false"
click at [427, 292] on span "1" at bounding box center [429, 296] width 6 height 13
select select "90758"
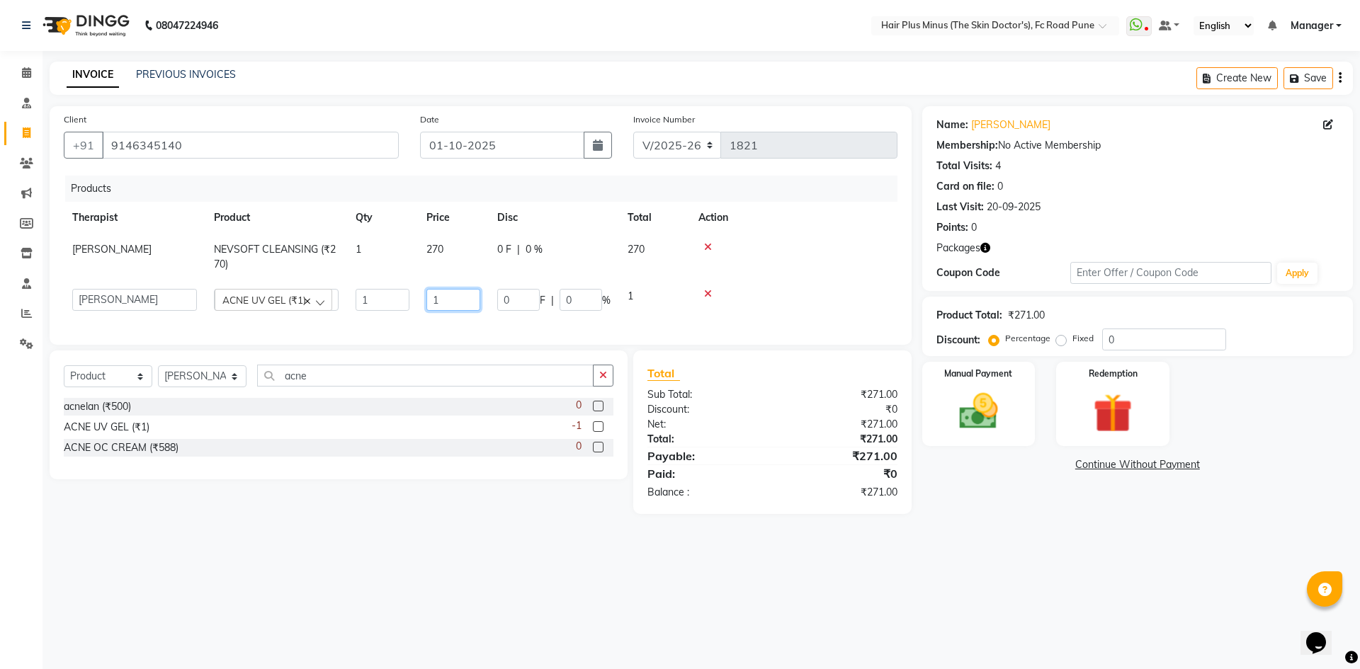
click at [427, 292] on input "1" at bounding box center [453, 300] width 54 height 22
type input "915"
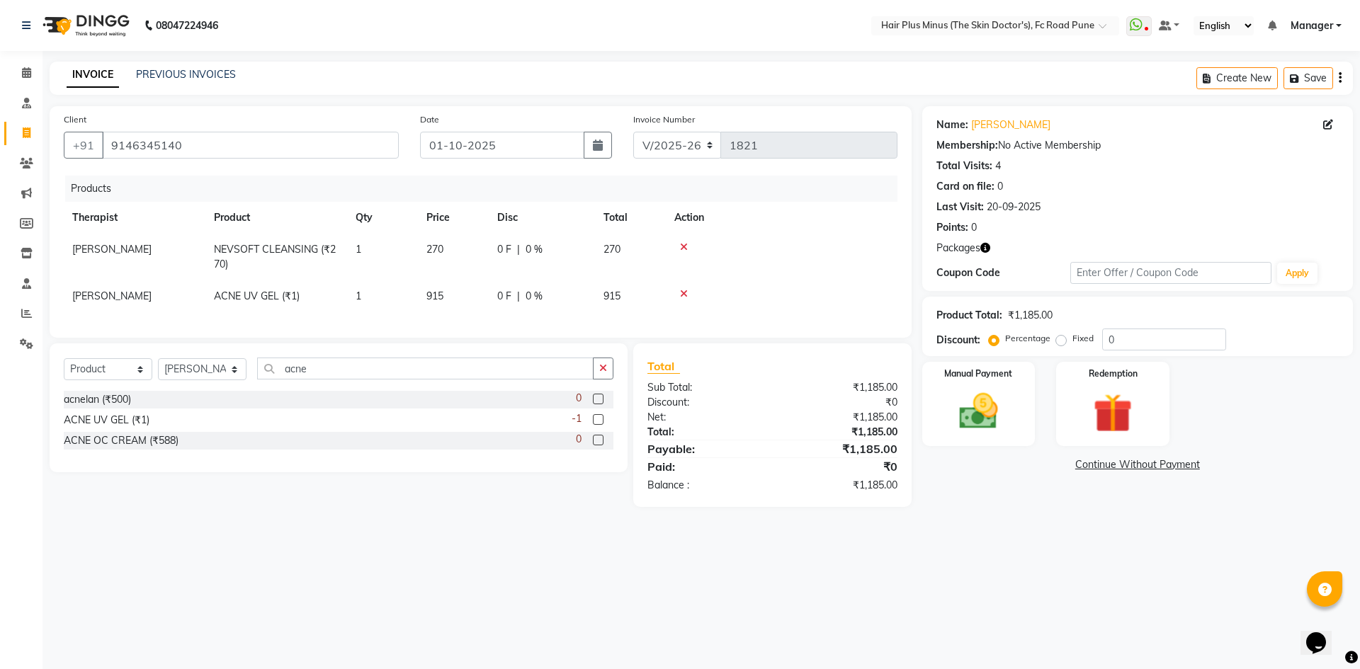
click at [782, 264] on td at bounding box center [782, 257] width 232 height 47
drag, startPoint x: 331, startPoint y: 380, endPoint x: 251, endPoint y: 378, distance: 80.1
click at [251, 378] on div "Select Service Product Membership Package Voucher Prepaid Gift Card Select Ther…" at bounding box center [339, 374] width 550 height 33
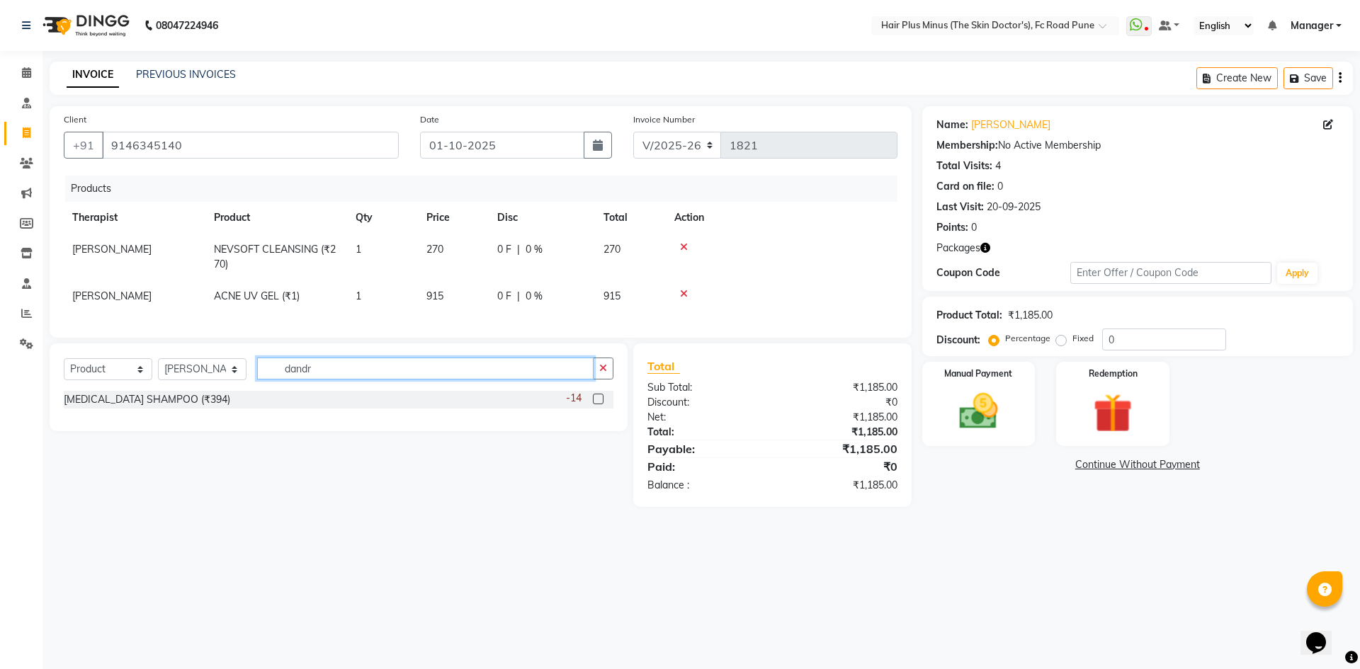
type input "dandr"
click at [598, 405] on label at bounding box center [598, 399] width 11 height 11
click at [598, 405] on input "checkbox" at bounding box center [597, 399] width 9 height 9
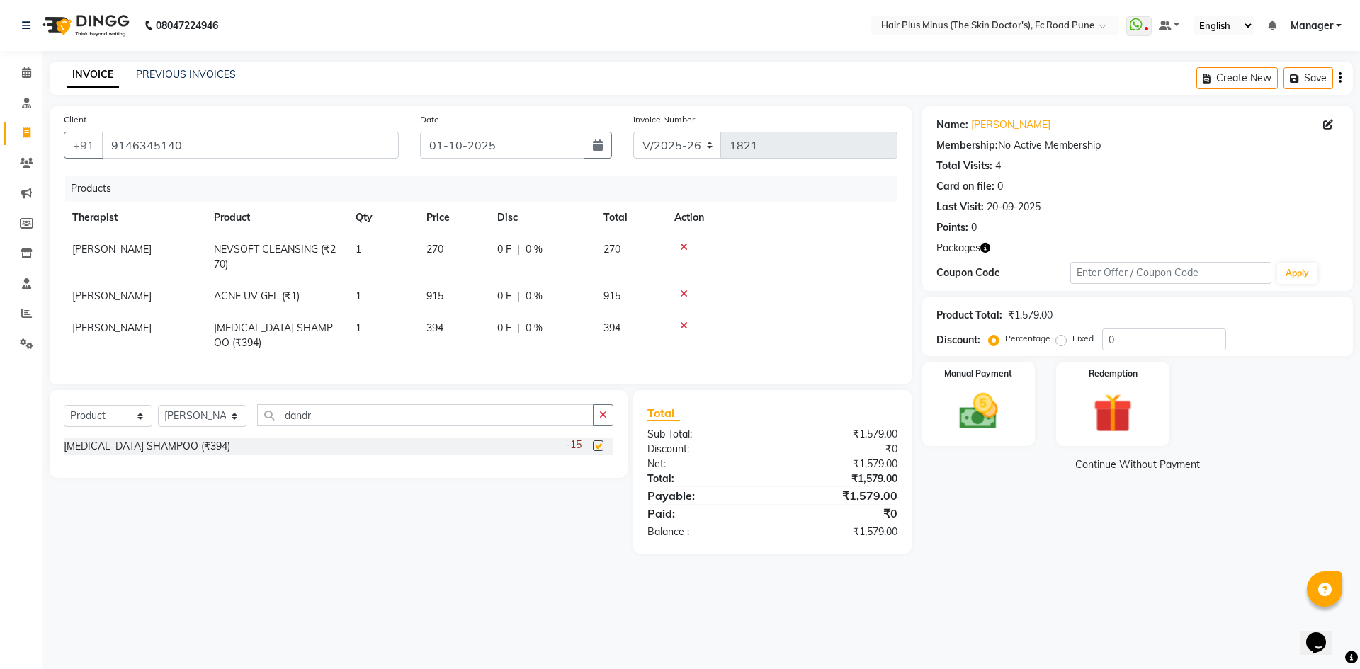
checkbox input "false"
drag, startPoint x: 383, startPoint y: 419, endPoint x: 207, endPoint y: 431, distance: 176.1
click at [207, 431] on div "Select Service Product Membership Package Voucher Prepaid Gift Card Select Ther…" at bounding box center [339, 421] width 550 height 33
type input "tretin"
click at [592, 451] on div "11" at bounding box center [591, 447] width 43 height 18
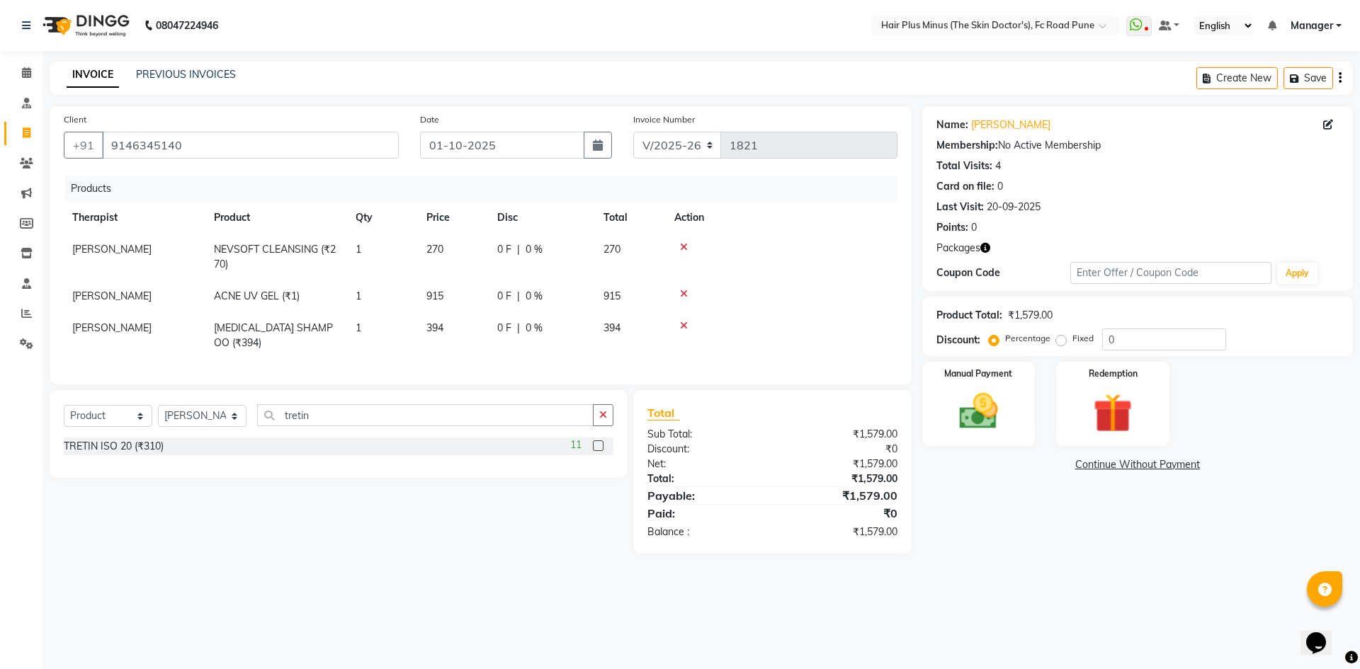
click at [596, 451] on label at bounding box center [598, 446] width 11 height 11
click at [596, 451] on input "checkbox" at bounding box center [597, 446] width 9 height 9
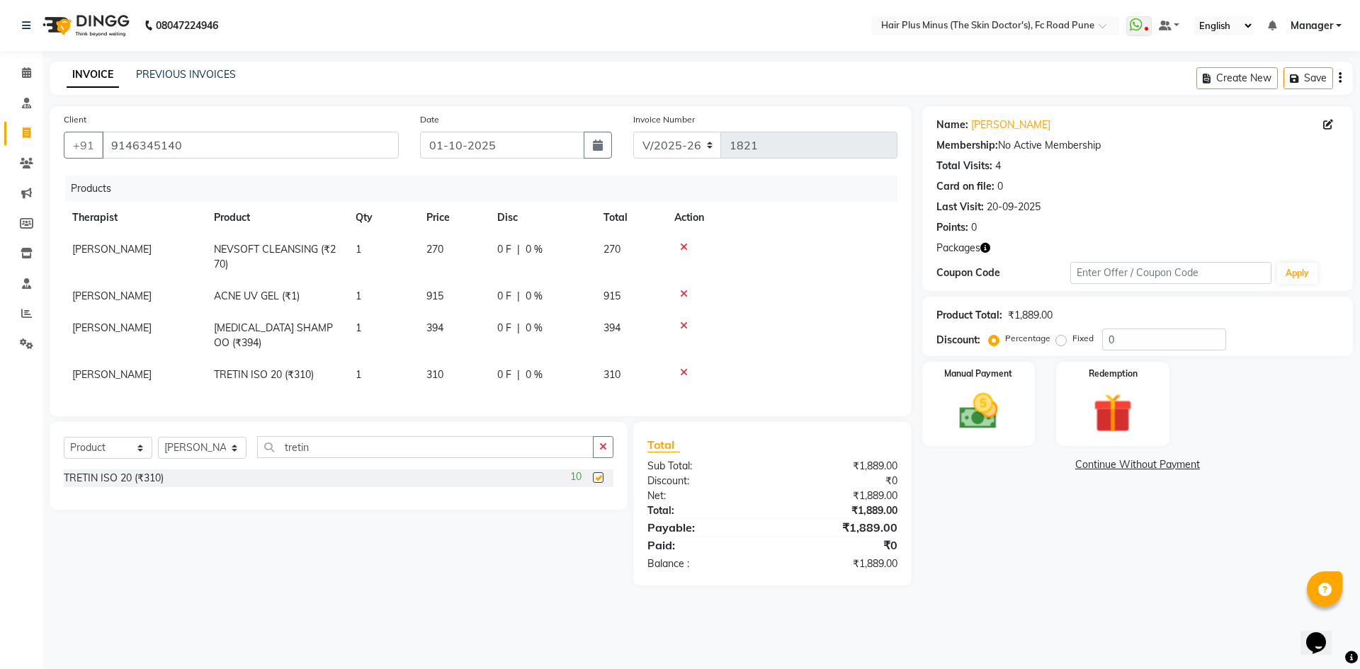
checkbox input "false"
drag, startPoint x: 414, startPoint y: 455, endPoint x: 249, endPoint y: 450, distance: 164.4
click at [249, 450] on div "Select Service Product Membership Package Voucher Prepaid Gift Card Select Ther…" at bounding box center [339, 452] width 550 height 33
type input "skin gl"
click at [594, 483] on label at bounding box center [598, 478] width 11 height 11
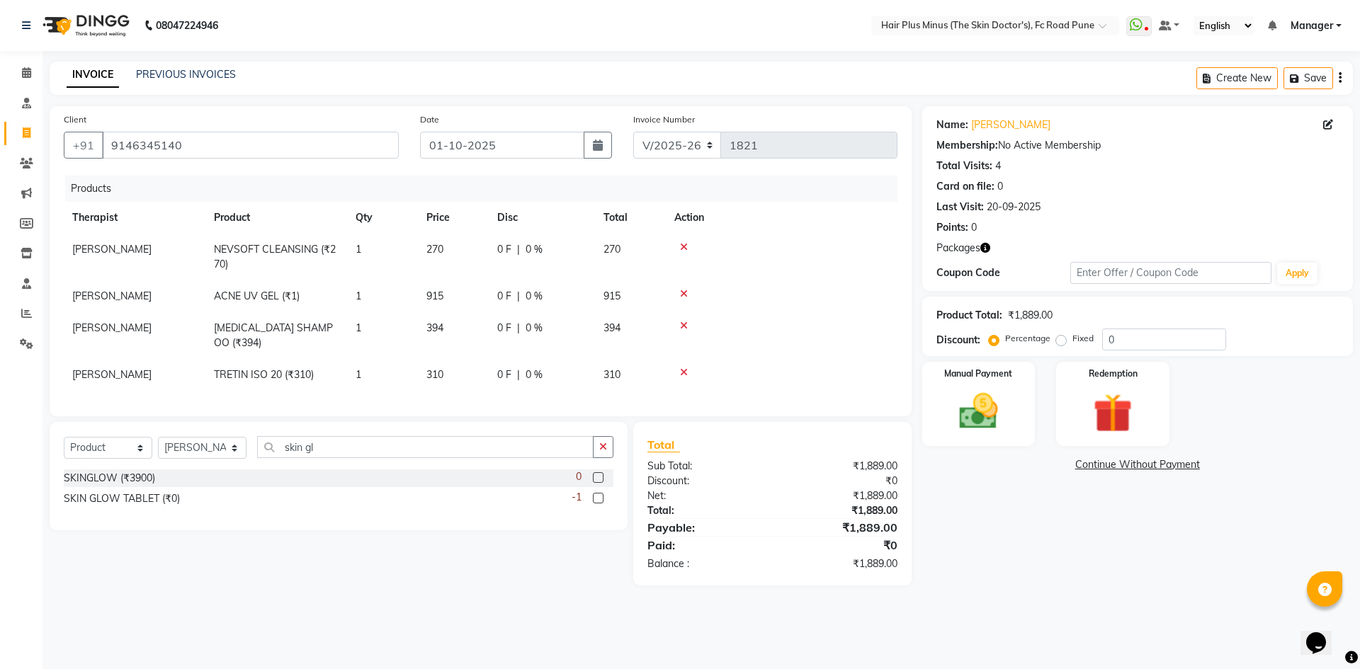
click at [594, 483] on input "checkbox" at bounding box center [597, 478] width 9 height 9
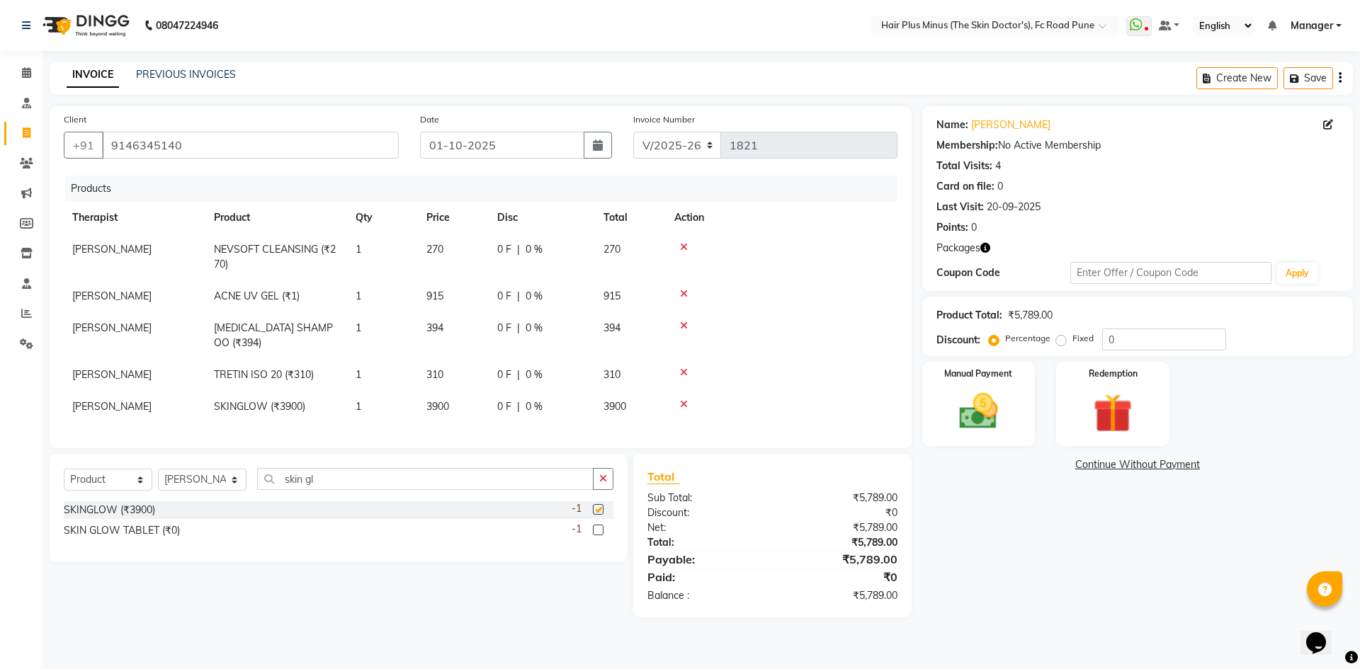
checkbox input "false"
drag, startPoint x: 430, startPoint y: 483, endPoint x: 258, endPoint y: 494, distance: 172.5
click at [258, 490] on input "skin gl" at bounding box center [425, 479] width 336 height 22
type input "cos"
click at [598, 515] on label at bounding box center [598, 509] width 11 height 11
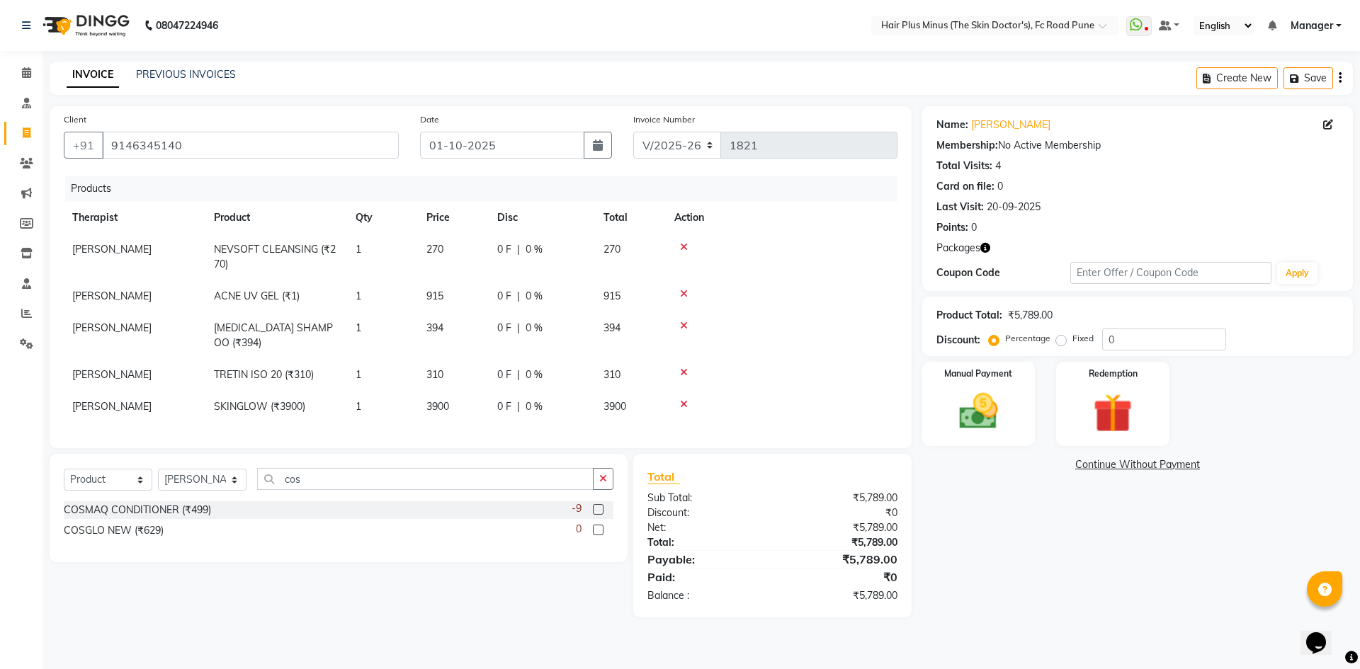
click at [598, 515] on input "checkbox" at bounding box center [597, 510] width 9 height 9
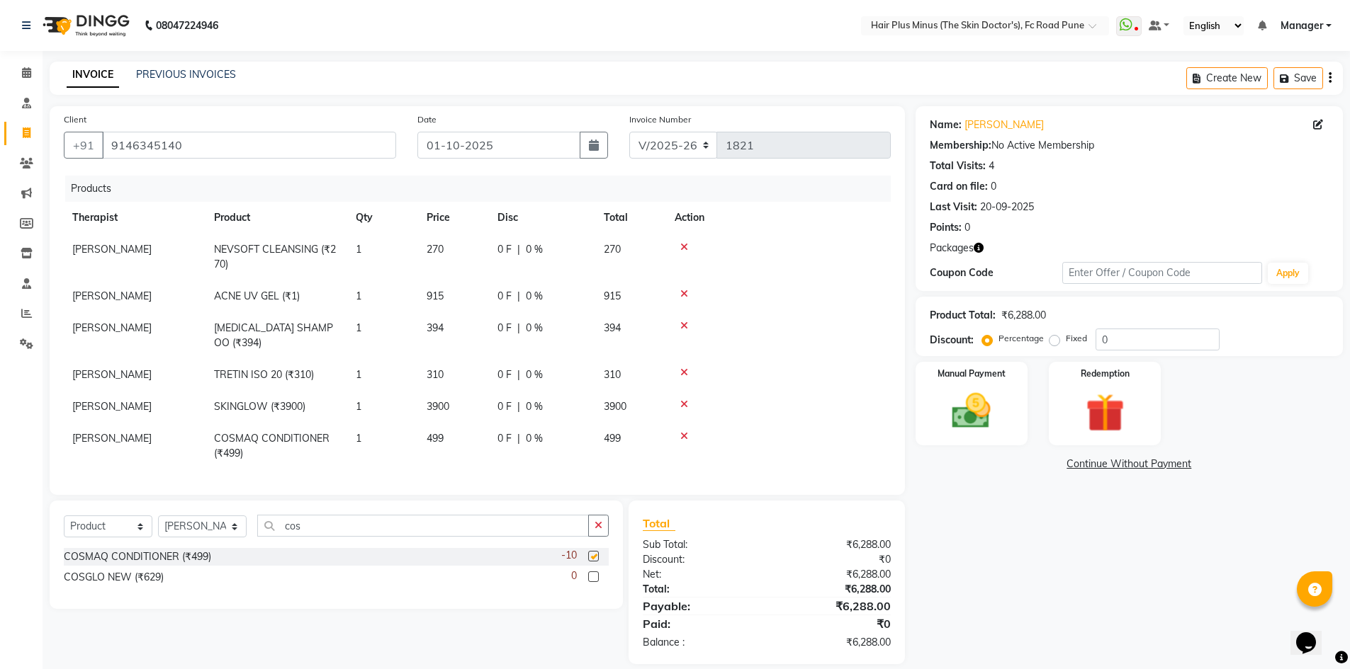
checkbox input "false"
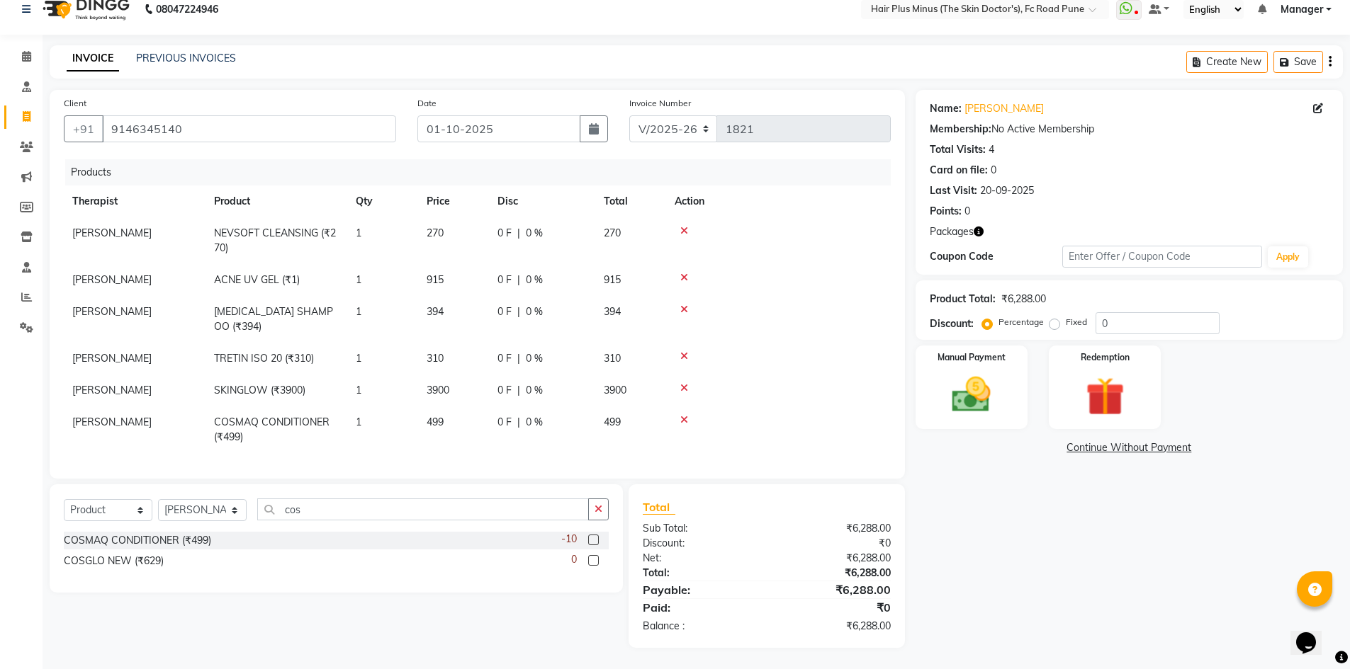
scroll to position [27, 0]
drag, startPoint x: 373, startPoint y: 514, endPoint x: 215, endPoint y: 514, distance: 157.3
click at [215, 514] on div "Select Service Product Membership Package Voucher Prepaid Gift Card Select Ther…" at bounding box center [336, 515] width 545 height 33
type input "epid"
click at [594, 542] on label at bounding box center [593, 540] width 11 height 11
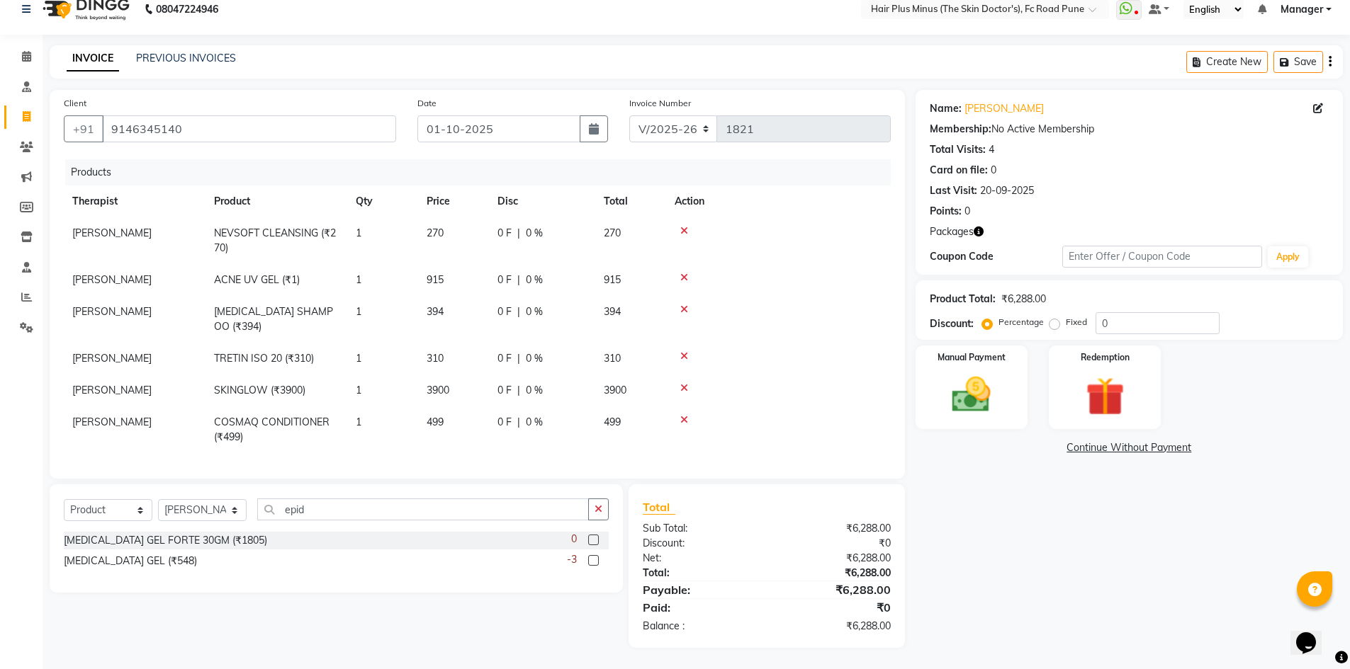
click at [594, 542] on input "checkbox" at bounding box center [592, 540] width 9 height 9
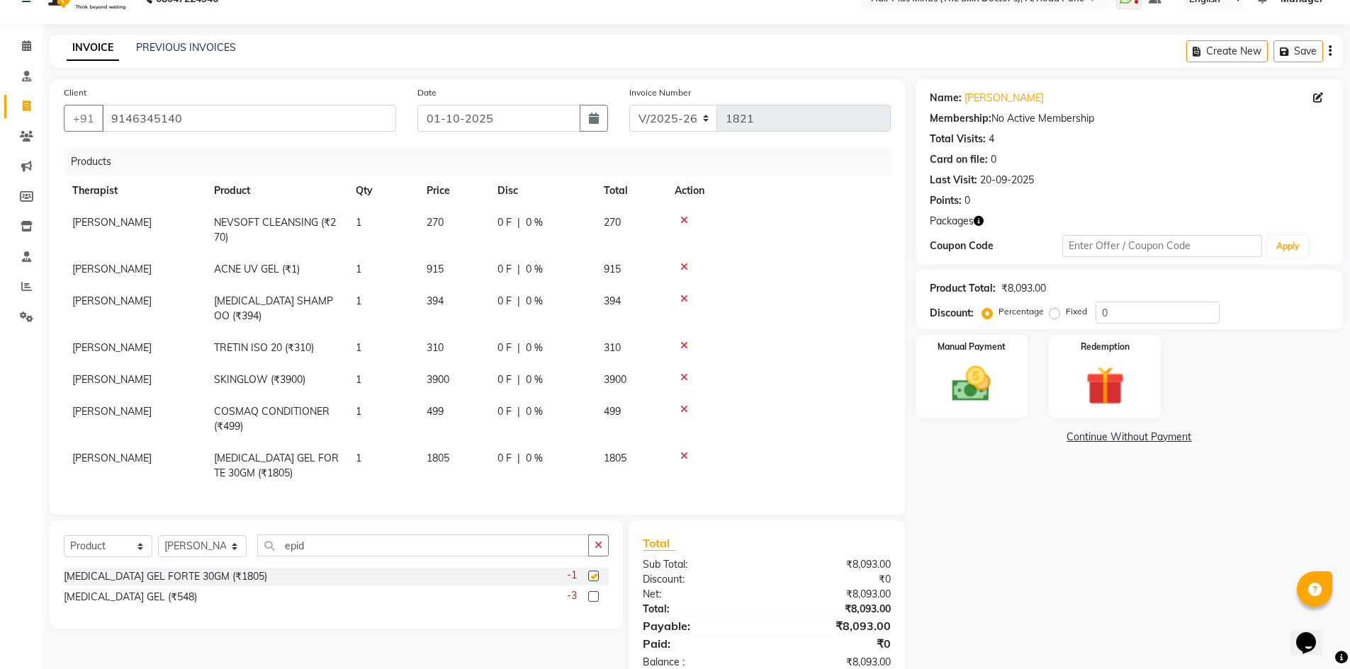
checkbox input "false"
click at [684, 458] on icon at bounding box center [684, 456] width 8 height 10
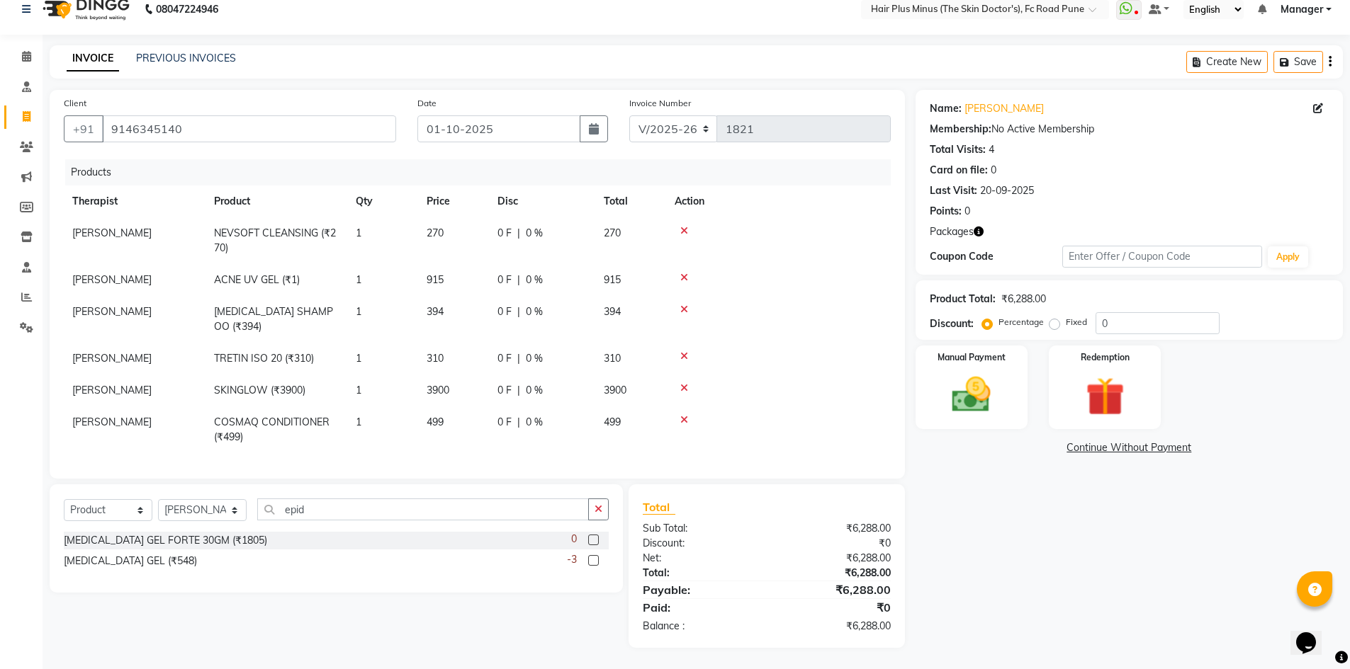
scroll to position [16, 0]
click at [590, 560] on label at bounding box center [593, 560] width 11 height 11
click at [590, 560] on input "checkbox" at bounding box center [592, 561] width 9 height 9
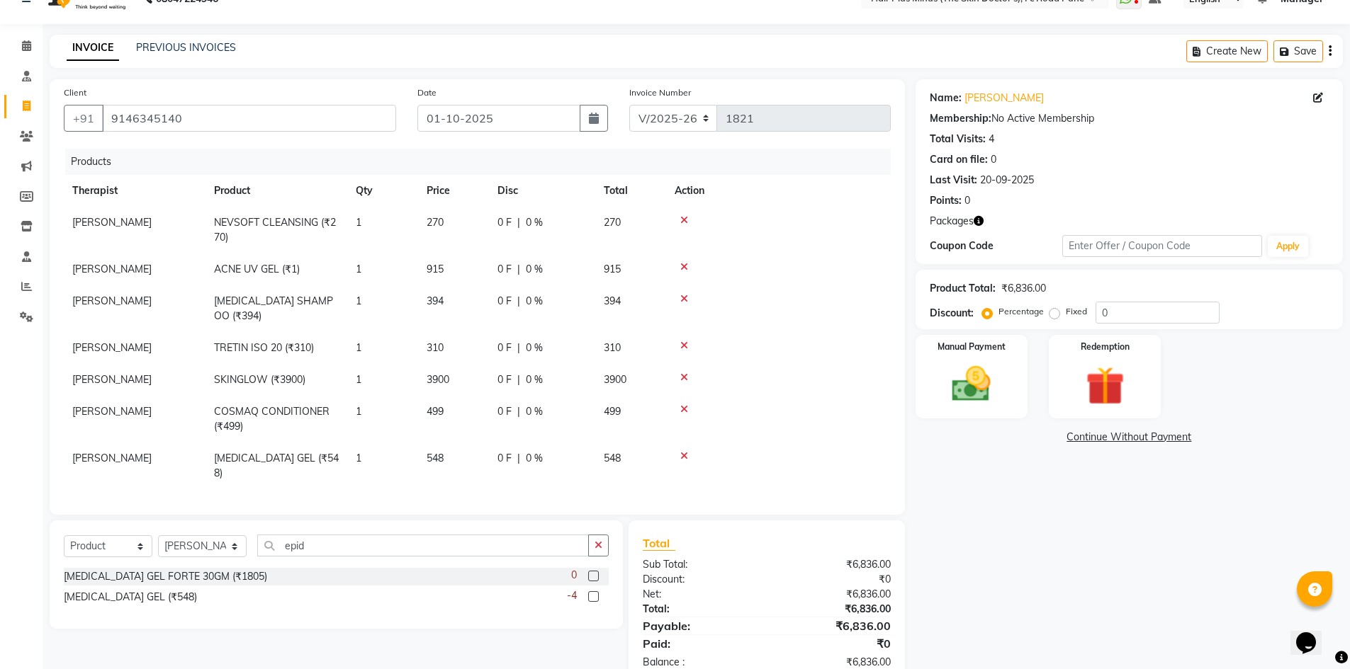
checkbox input "false"
drag, startPoint x: 510, startPoint y: 540, endPoint x: 254, endPoint y: 545, distance: 256.5
click at [254, 545] on div "Select Service Product Membership Package Voucher Prepaid Gift Card Select Ther…" at bounding box center [336, 551] width 545 height 33
type input "nioc"
click at [592, 594] on label at bounding box center [593, 597] width 11 height 11
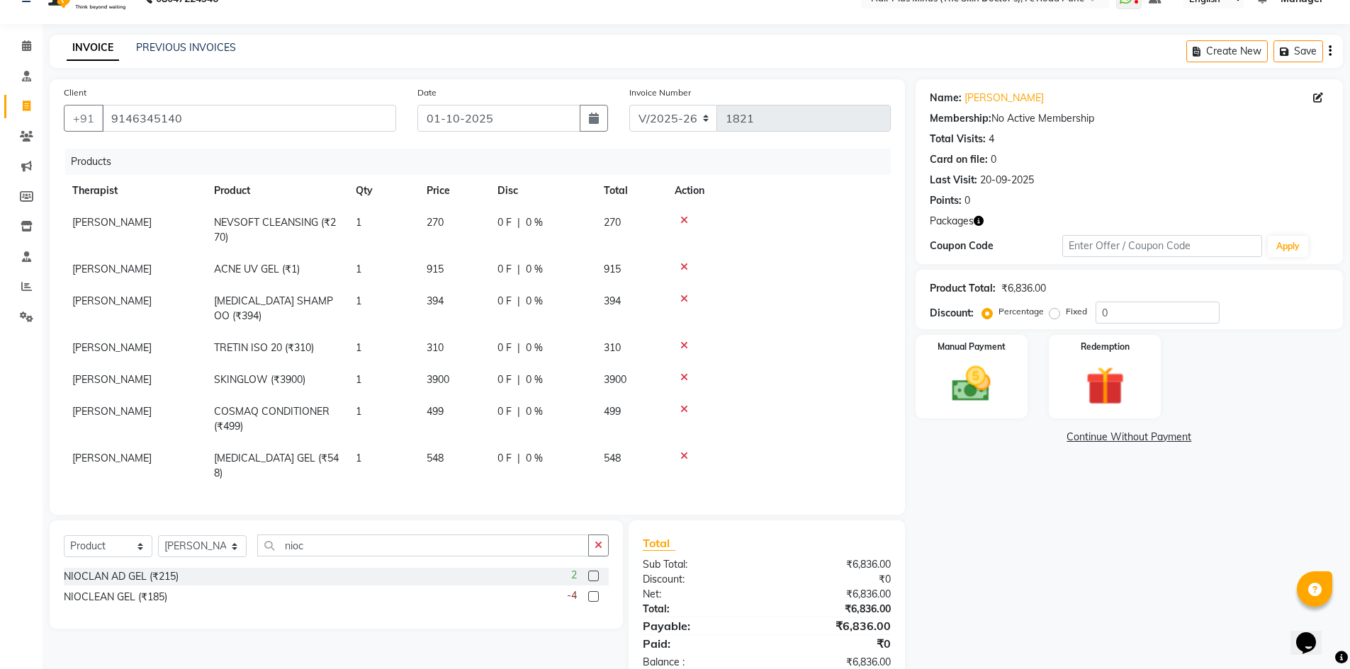
click at [592, 594] on input "checkbox" at bounding box center [592, 597] width 9 height 9
checkbox input "false"
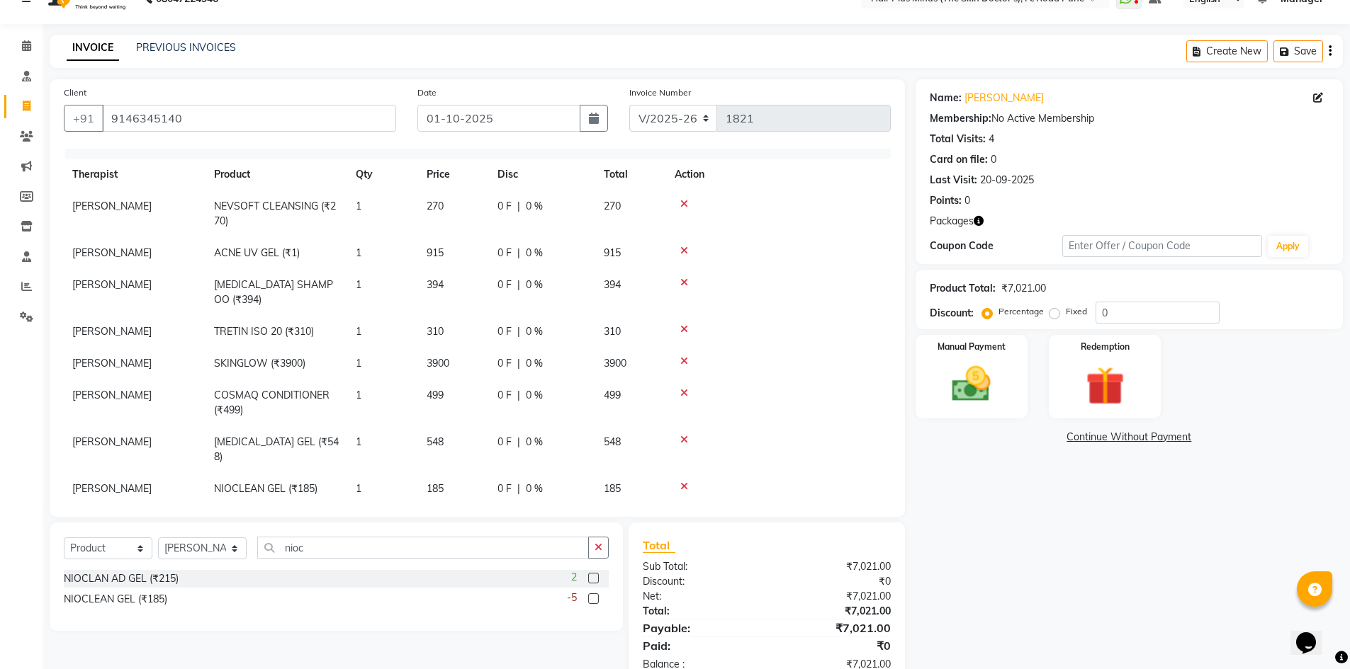
scroll to position [26, 0]
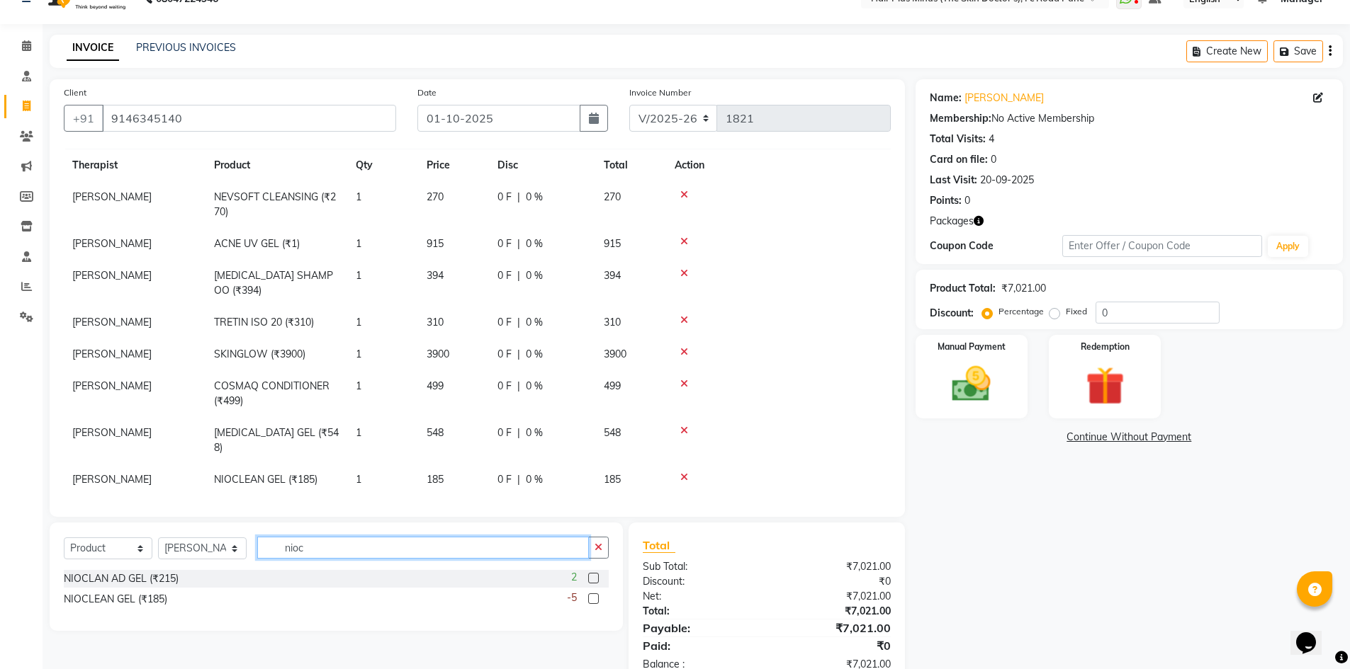
drag, startPoint x: 347, startPoint y: 543, endPoint x: 274, endPoint y: 560, distance: 74.8
click at [274, 560] on div "Select Service Product Membership Package Voucher Prepaid Gift Card Select Ther…" at bounding box center [336, 553] width 545 height 33
type input "acn"
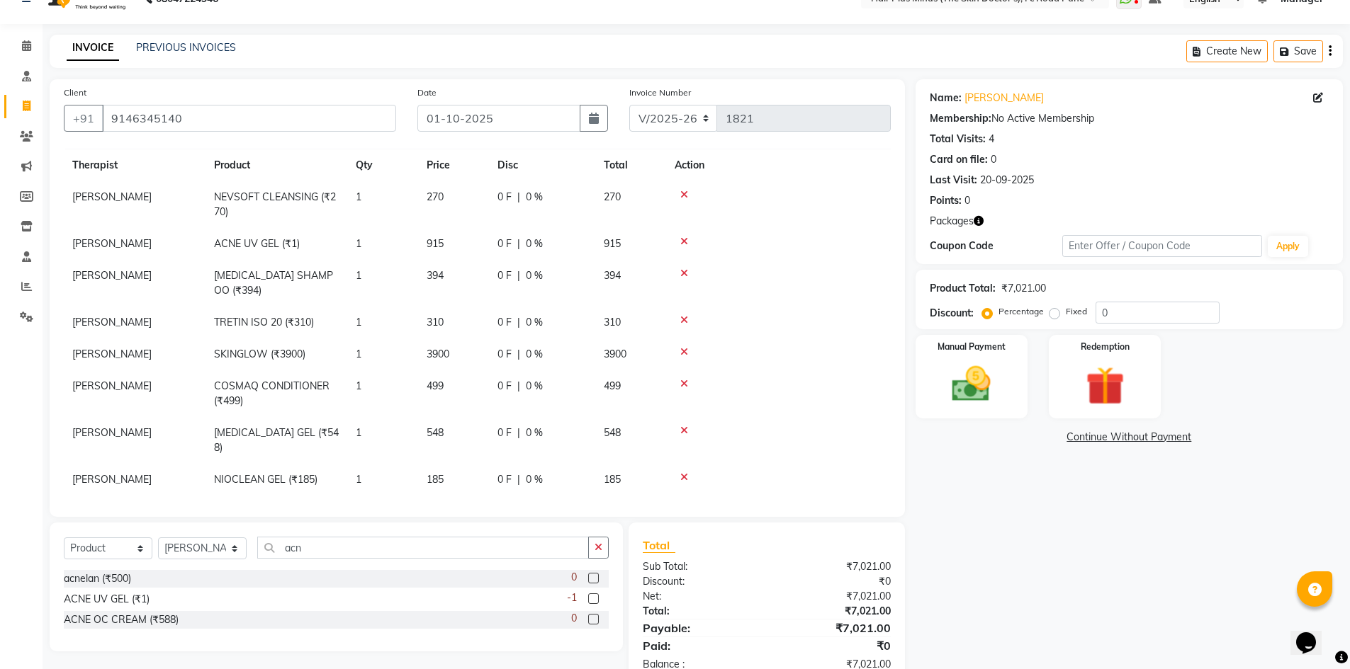
click at [588, 623] on label at bounding box center [593, 619] width 11 height 11
click at [588, 623] on input "checkbox" at bounding box center [592, 620] width 9 height 9
checkbox input "false"
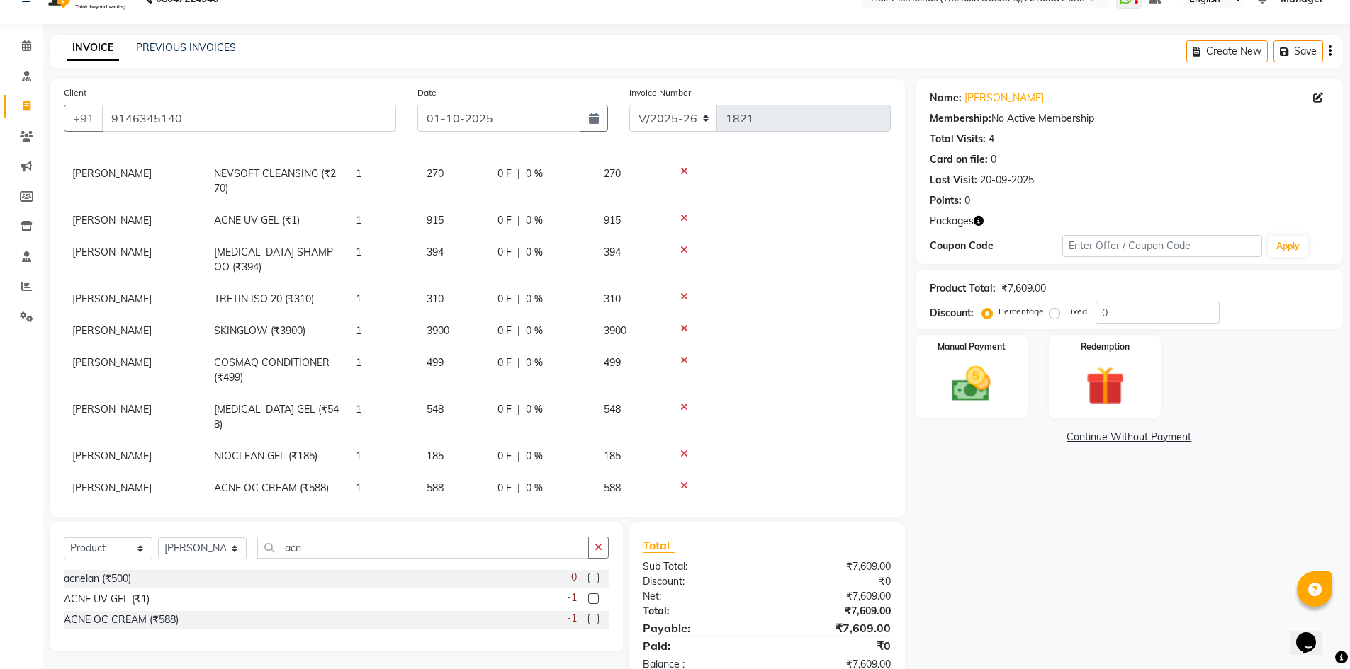
scroll to position [57, 0]
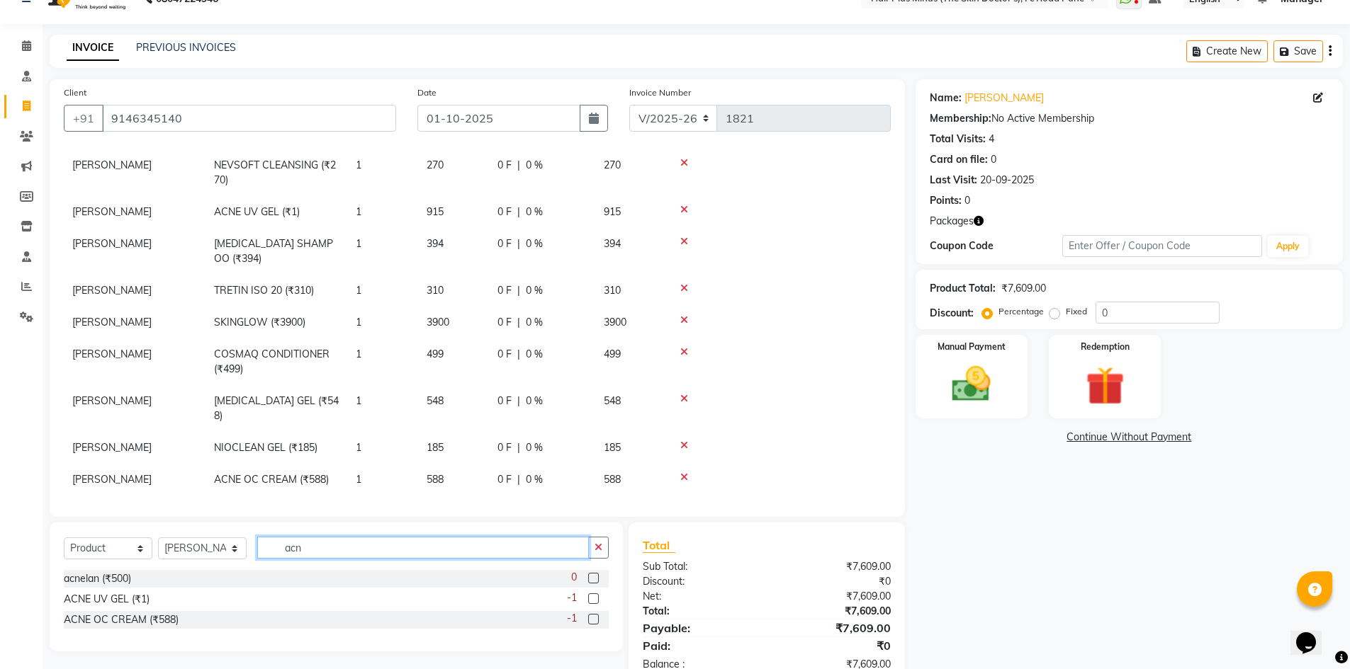
drag, startPoint x: 356, startPoint y: 548, endPoint x: 252, endPoint y: 547, distance: 104.1
click at [252, 547] on div "Select Service Product Membership Package Voucher Prepaid Gift Card Select Ther…" at bounding box center [336, 553] width 545 height 33
type input "seba"
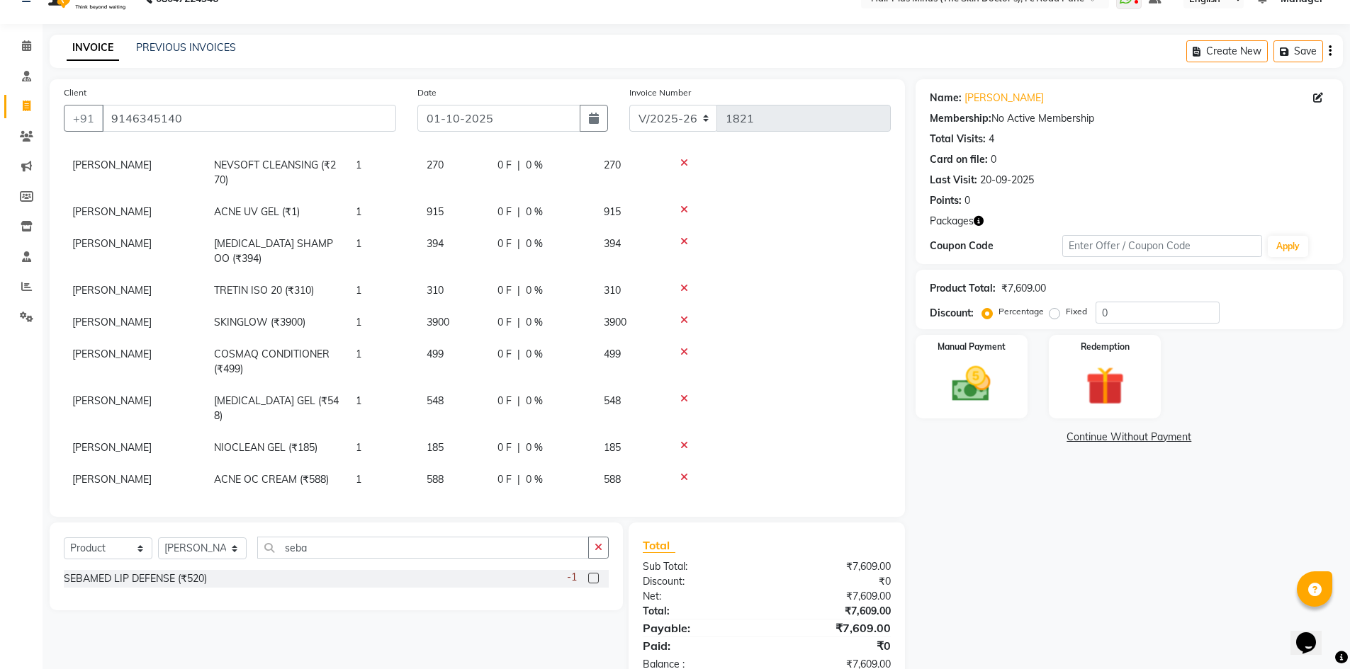
click at [595, 579] on label at bounding box center [593, 578] width 11 height 11
click at [595, 579] on input "checkbox" at bounding box center [592, 579] width 9 height 9
checkbox input "false"
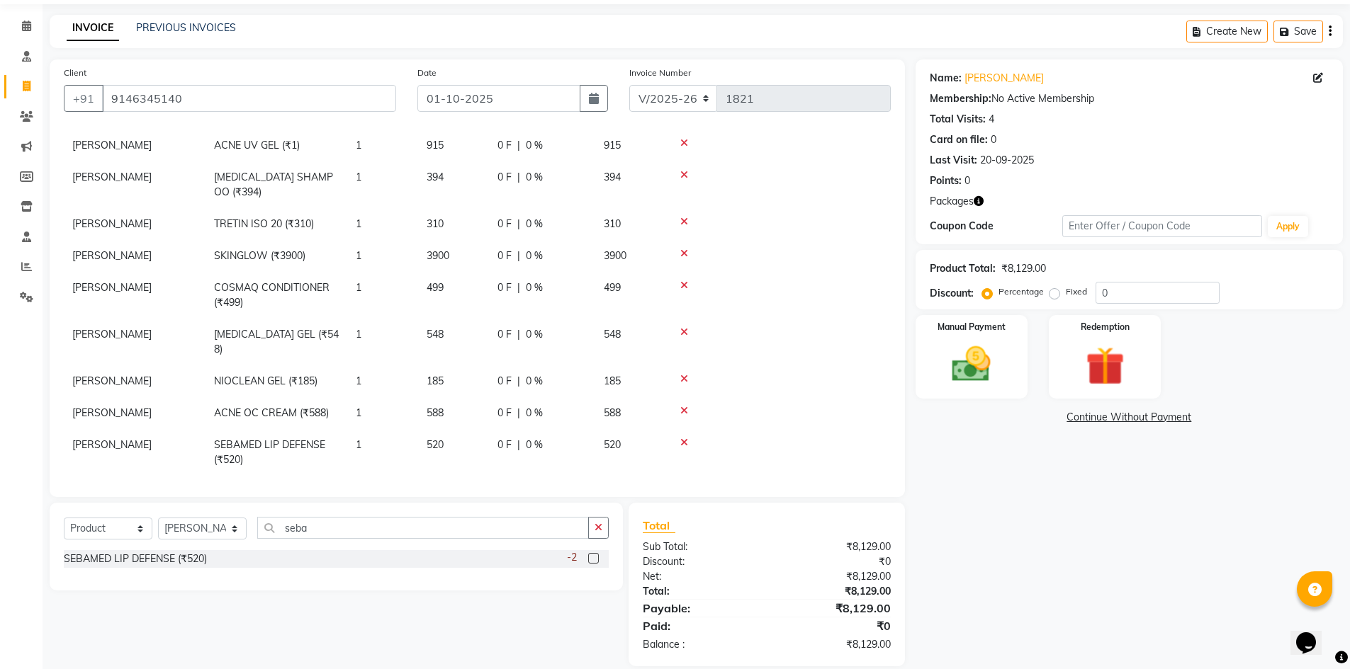
scroll to position [65, 0]
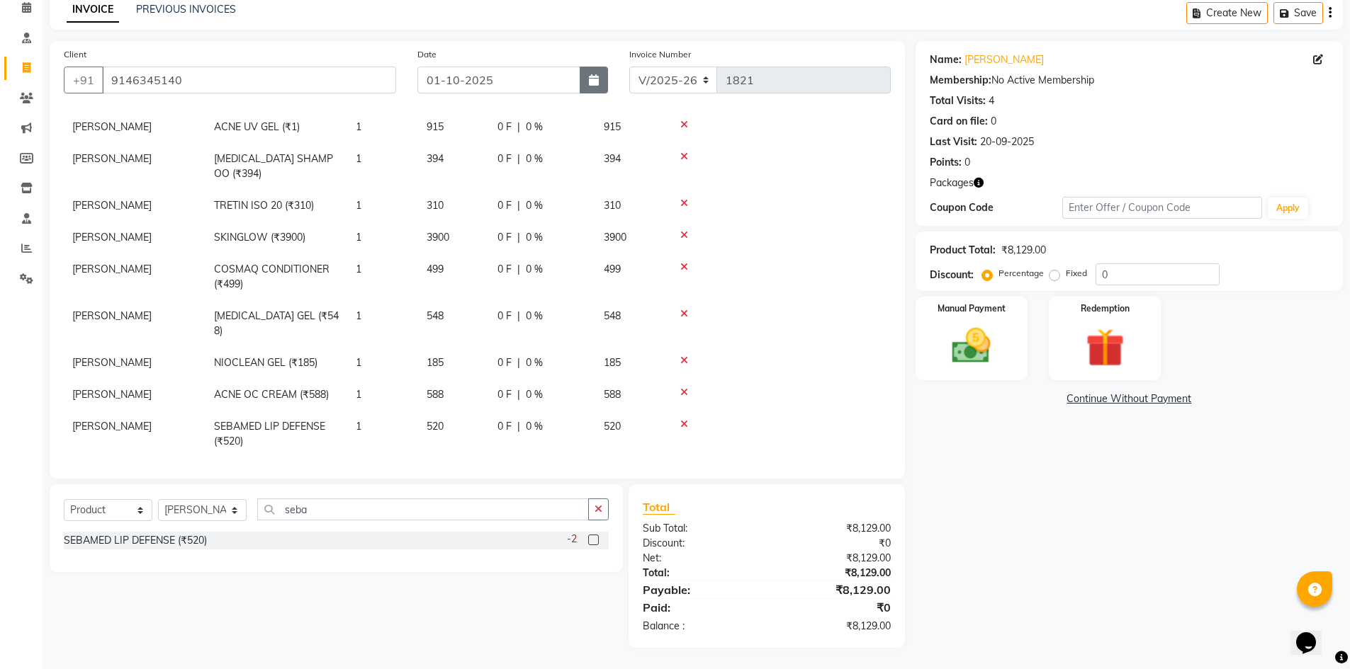
click at [596, 74] on button "button" at bounding box center [593, 80] width 28 height 27
select select "10"
select select "2025"
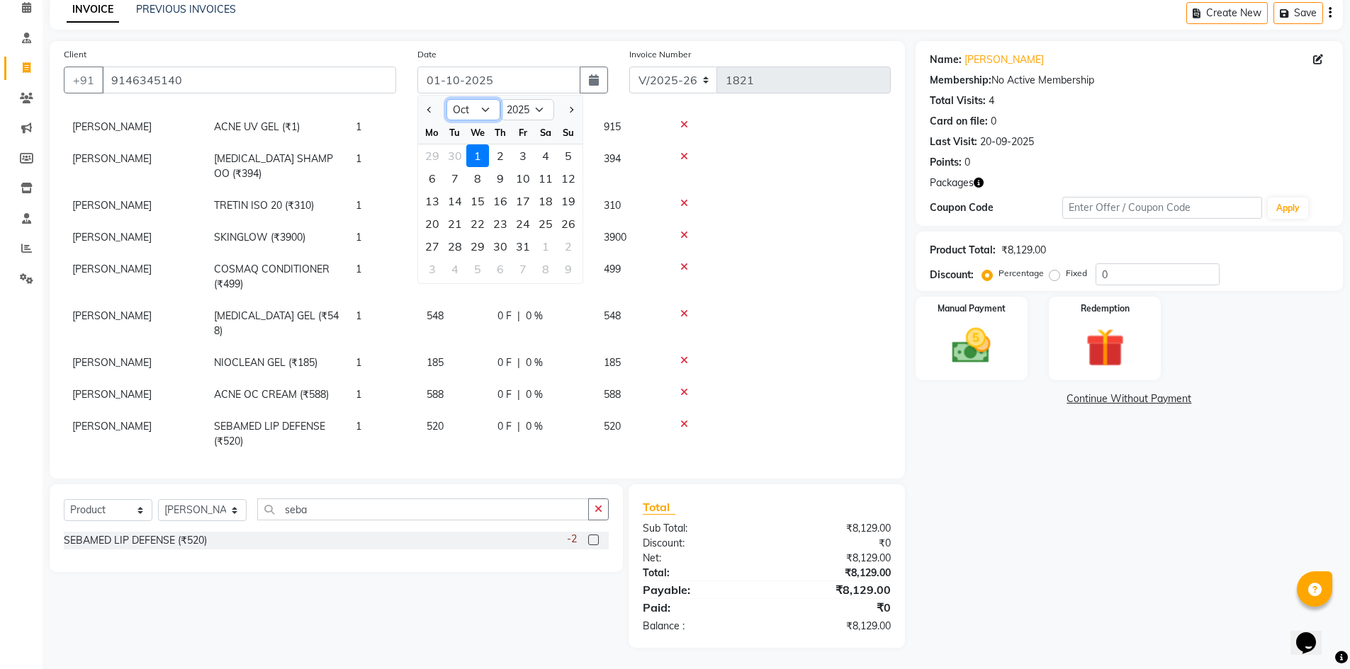
click at [483, 106] on select "Jan Feb Mar Apr May Jun Jul Aug Sep Oct Nov Dec" at bounding box center [473, 109] width 54 height 21
select select "8"
click at [446, 99] on select "Jan Feb Mar Apr May Jun Jul Aug Sep Oct Nov Dec" at bounding box center [473, 109] width 54 height 21
click at [504, 220] on div "21" at bounding box center [500, 224] width 23 height 23
type input "21-08-2025"
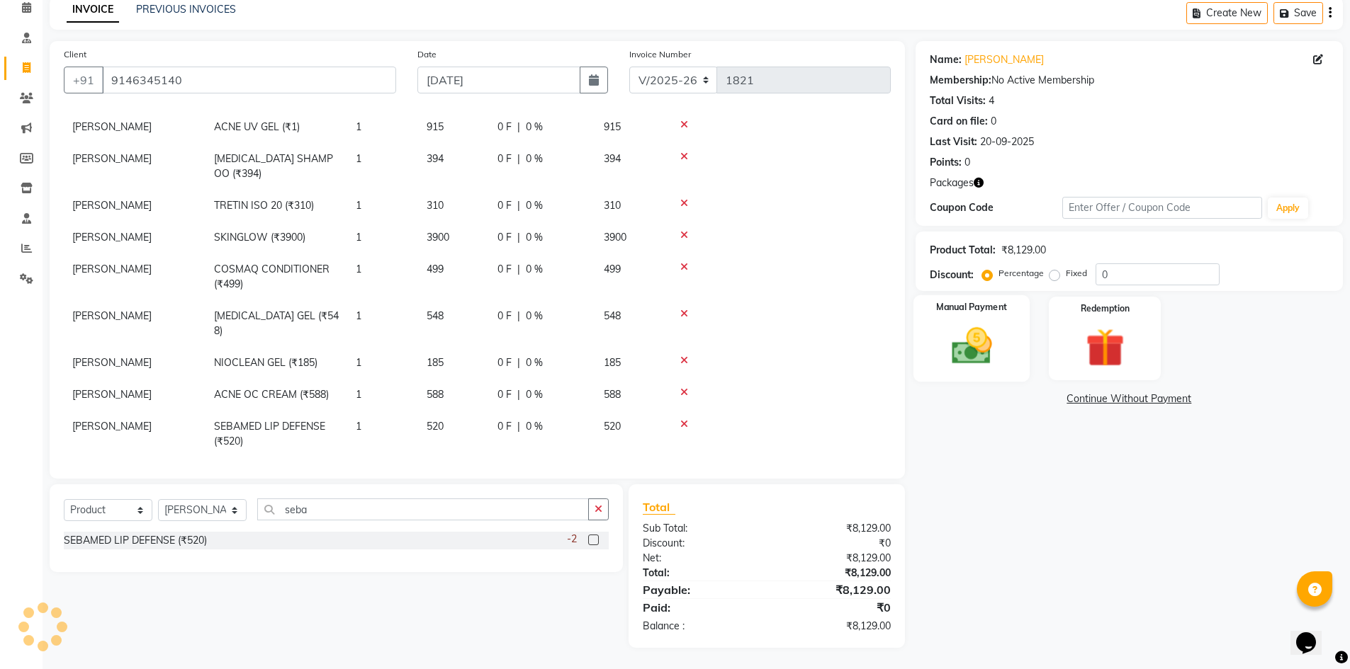
click at [968, 328] on img at bounding box center [971, 346] width 65 height 46
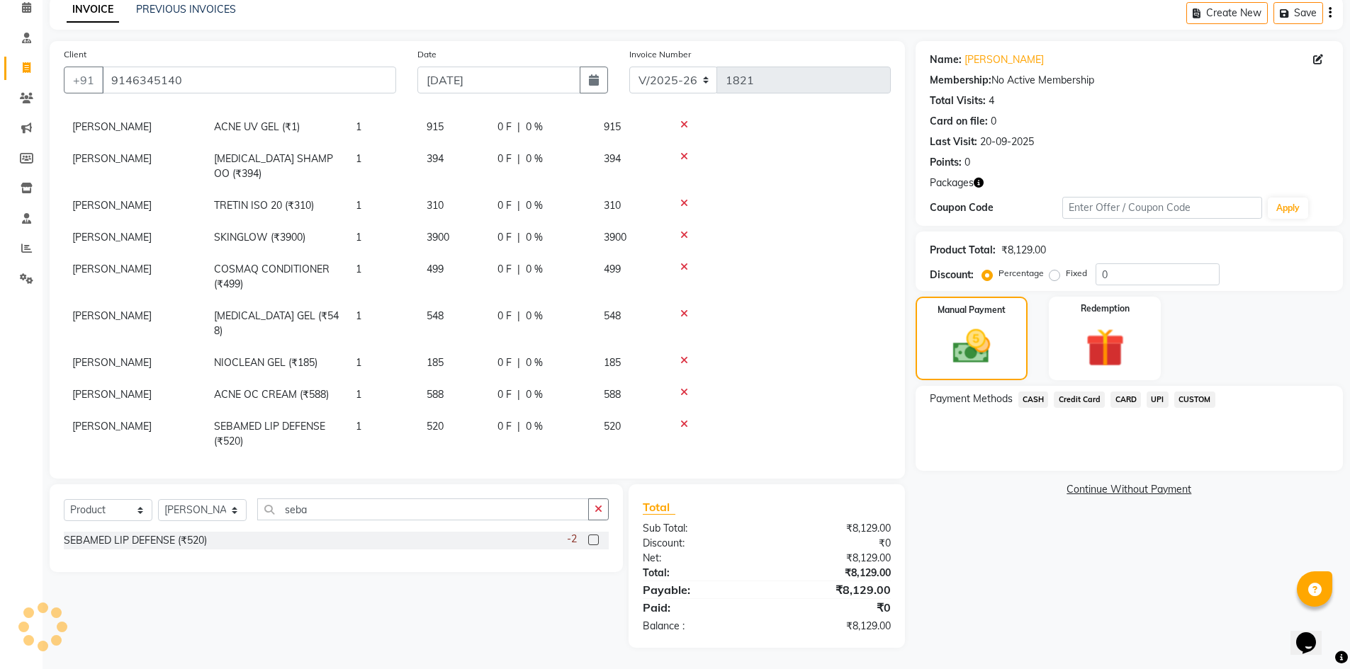
click at [1156, 400] on span "UPI" at bounding box center [1157, 400] width 22 height 16
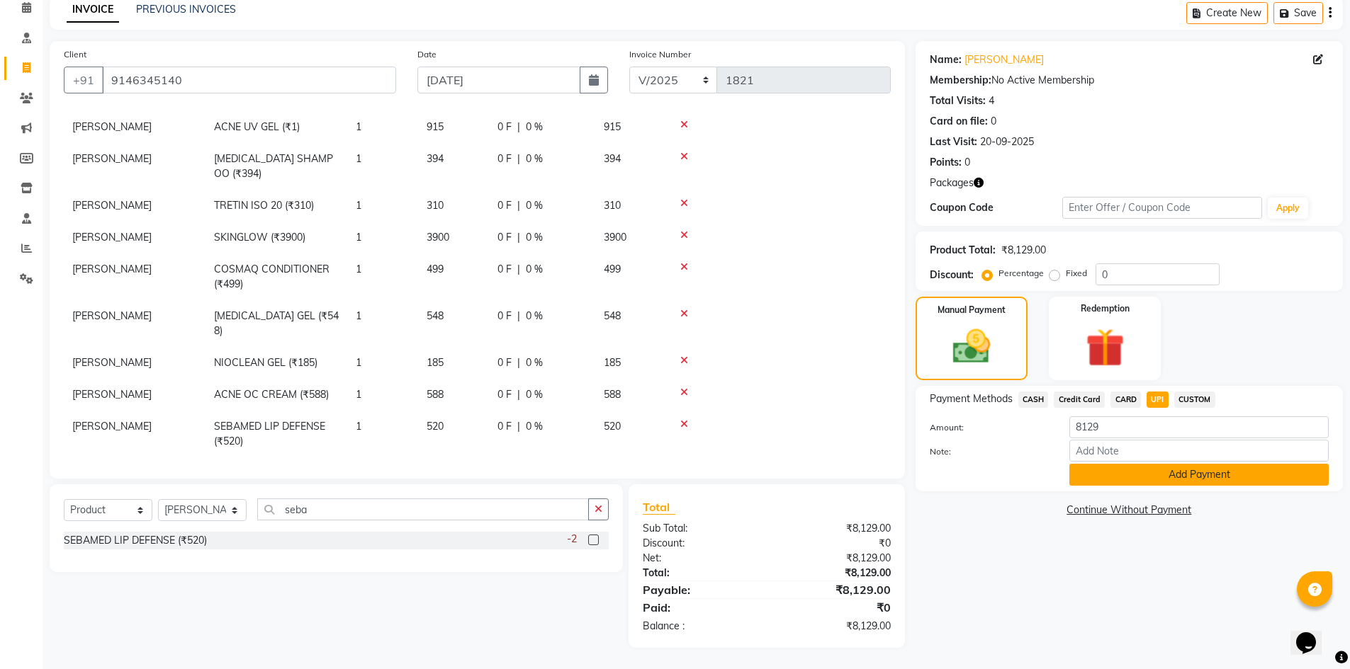
click at [1097, 474] on button "Add Payment" at bounding box center [1198, 475] width 259 height 22
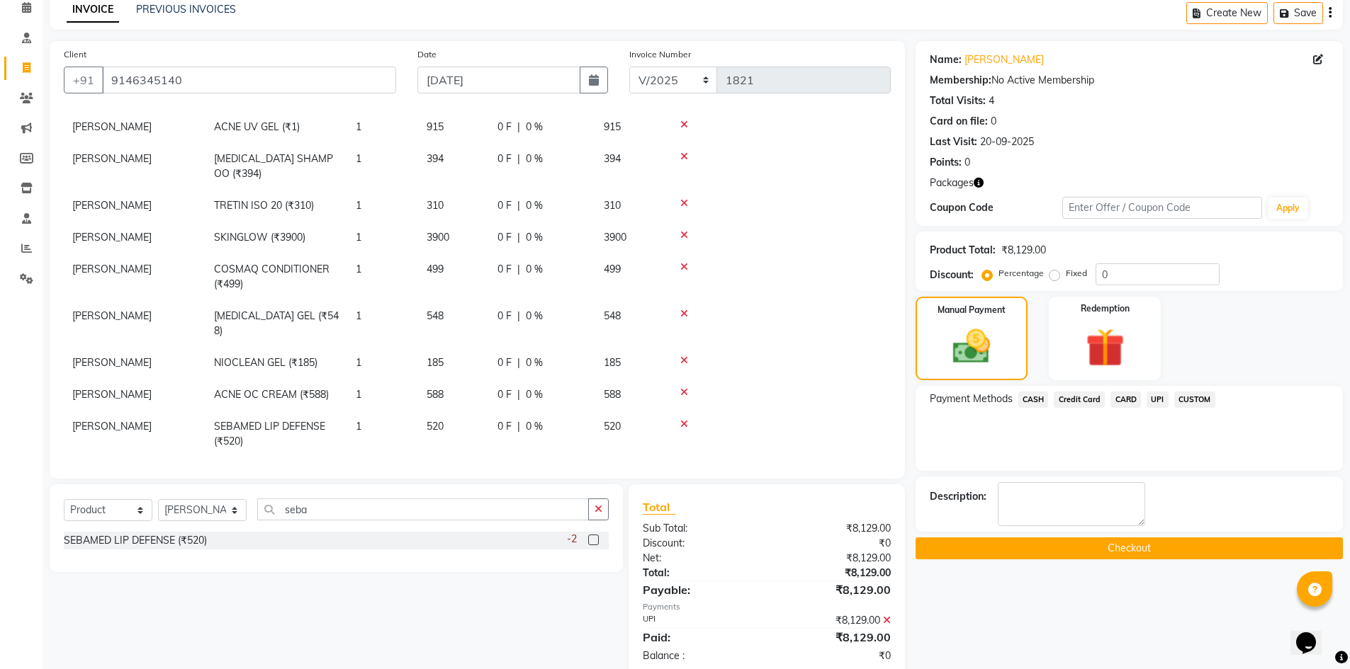
click at [1047, 542] on button "Checkout" at bounding box center [1128, 549] width 427 height 22
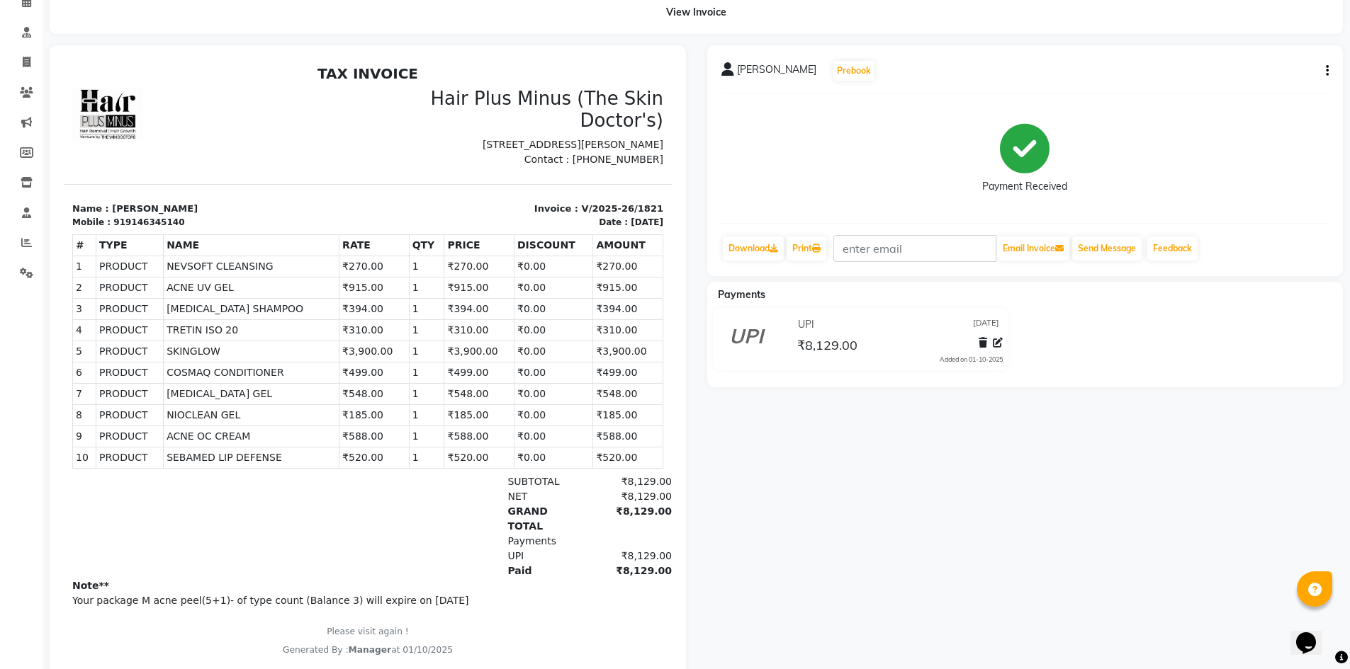
click at [1330, 69] on div "Hinali Shivdas Prebook Payment Received Download Print Email Invoice Send Messa…" at bounding box center [1025, 160] width 636 height 231
click at [1323, 72] on button "button" at bounding box center [1324, 71] width 9 height 15
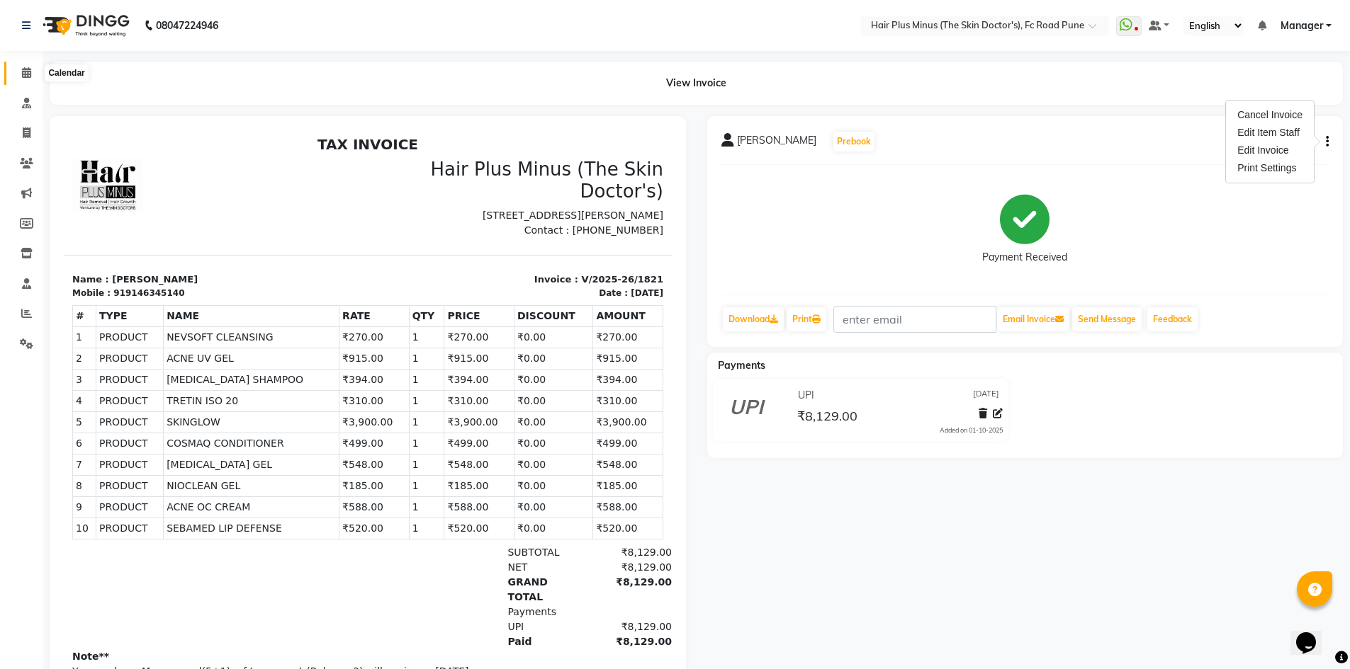
click at [27, 76] on icon at bounding box center [26, 72] width 9 height 11
